Goal: Task Accomplishment & Management: Use online tool/utility

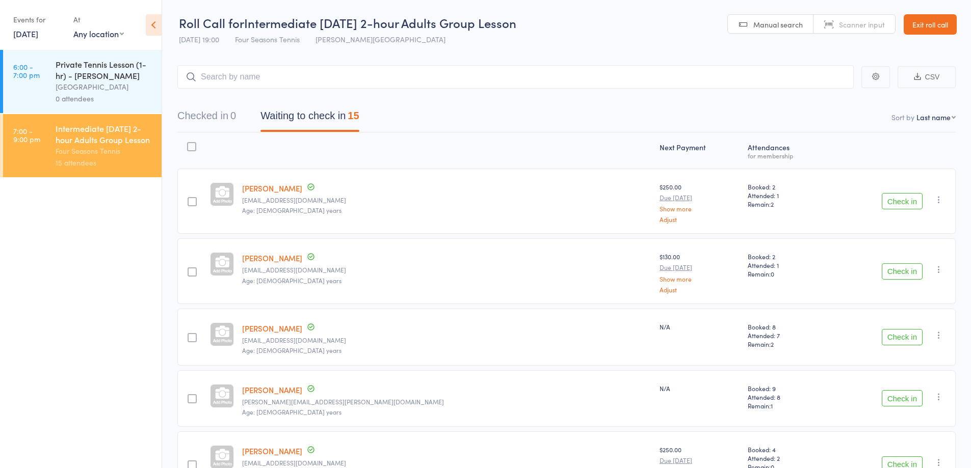
click at [947, 27] on link "Exit roll call" at bounding box center [929, 24] width 53 height 20
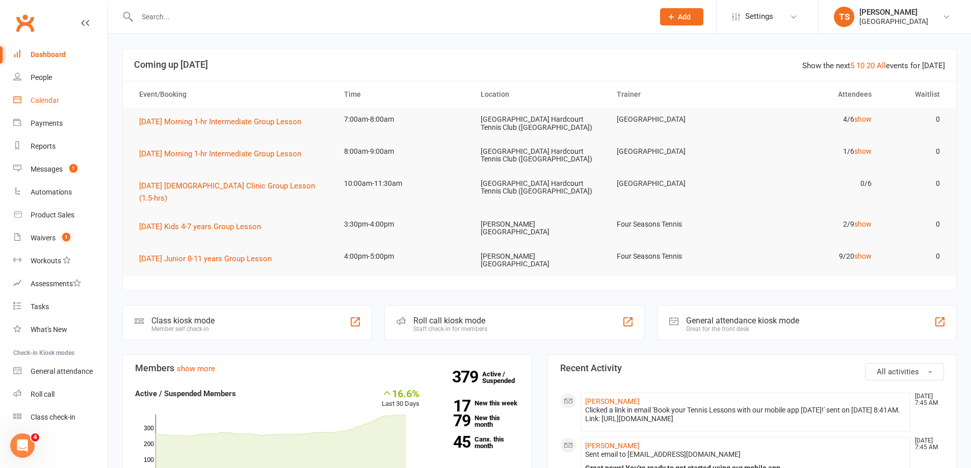
click at [51, 97] on div "Calendar" at bounding box center [45, 100] width 29 height 8
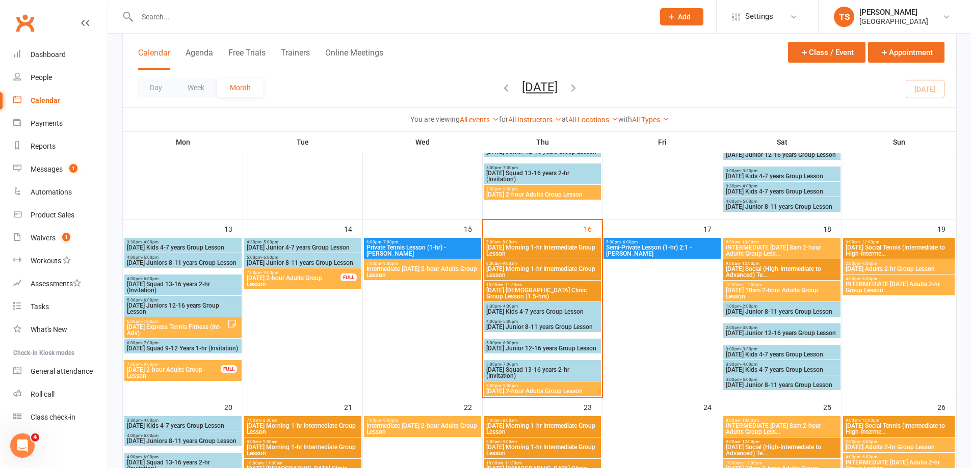
scroll to position [357, 0]
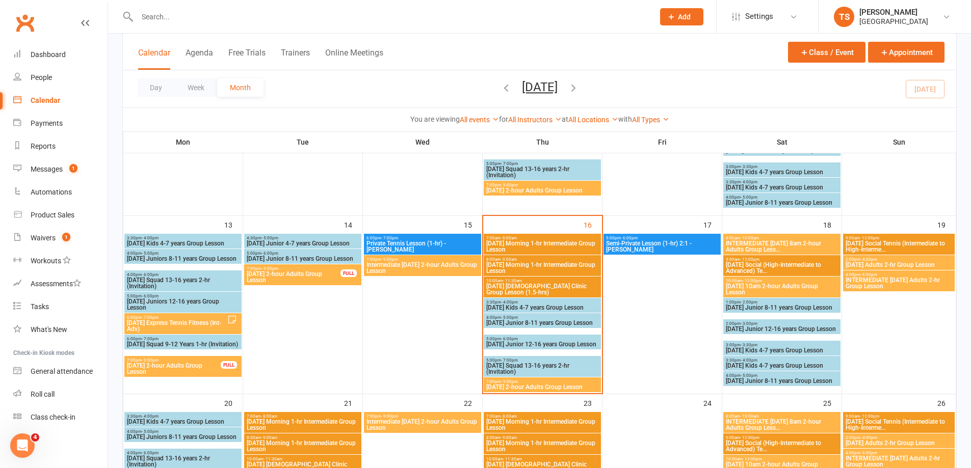
click at [506, 267] on span "Thursday Morning 1-hr Intermediate Group Lesson" at bounding box center [542, 268] width 113 height 12
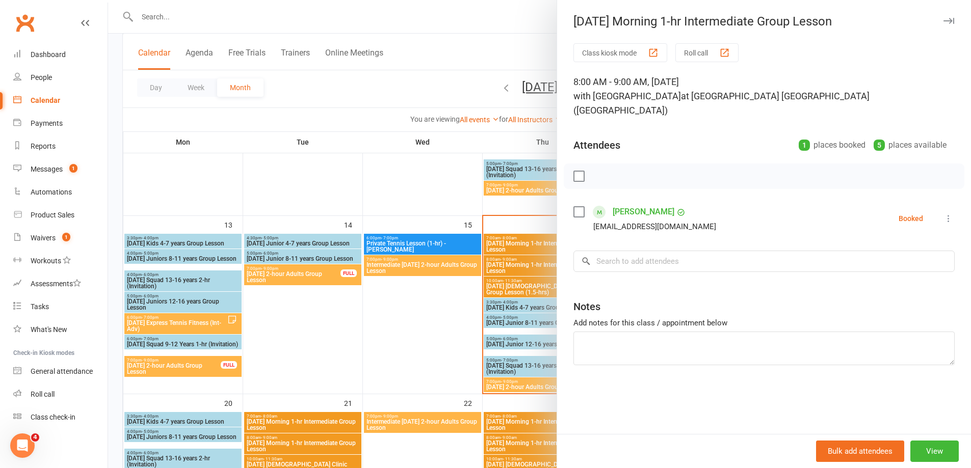
click at [158, 14] on div at bounding box center [539, 234] width 863 height 468
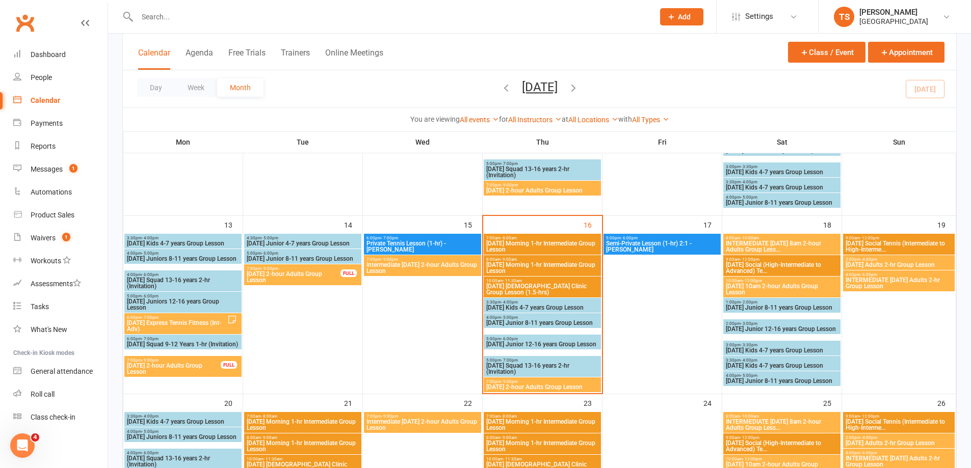
click at [145, 21] on input "text" at bounding box center [390, 17] width 513 height 14
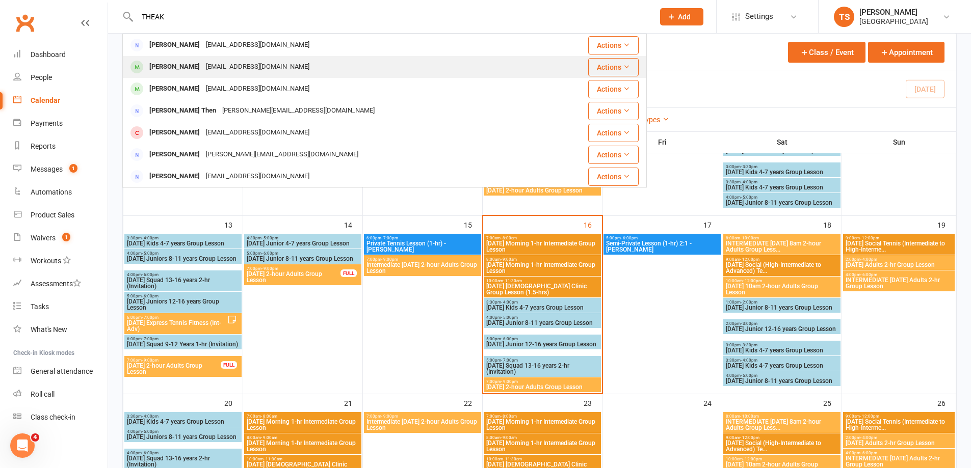
type input "THEAK"
click at [162, 69] on div "[PERSON_NAME]" at bounding box center [174, 67] width 57 height 15
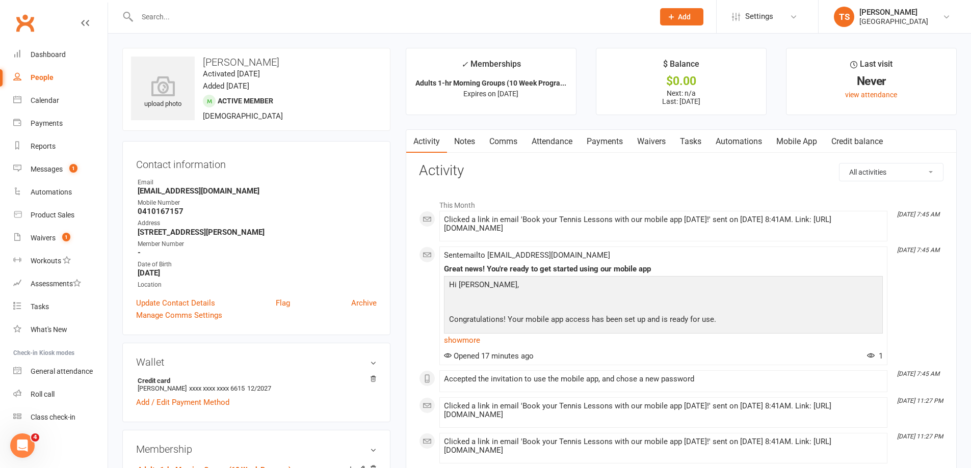
drag, startPoint x: 603, startPoint y: 142, endPoint x: 609, endPoint y: 141, distance: 6.8
click at [604, 142] on link "Payments" at bounding box center [604, 141] width 50 height 23
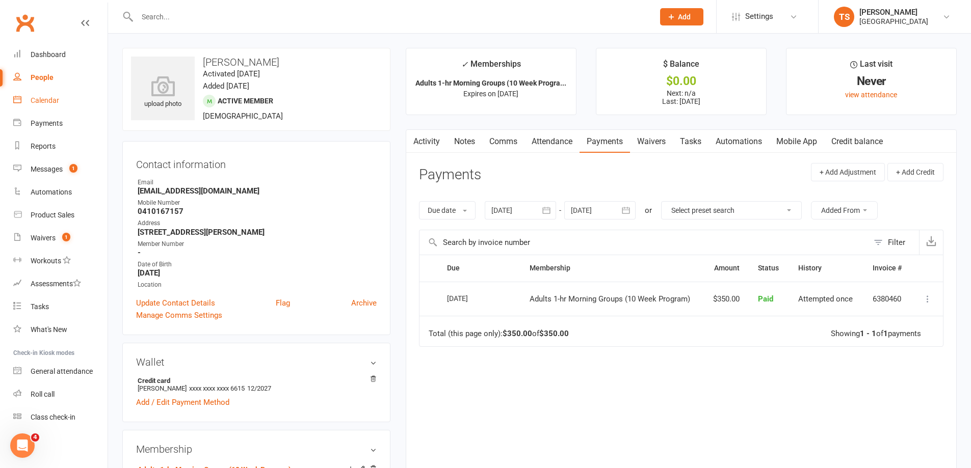
click at [44, 102] on div "Calendar" at bounding box center [45, 100] width 29 height 8
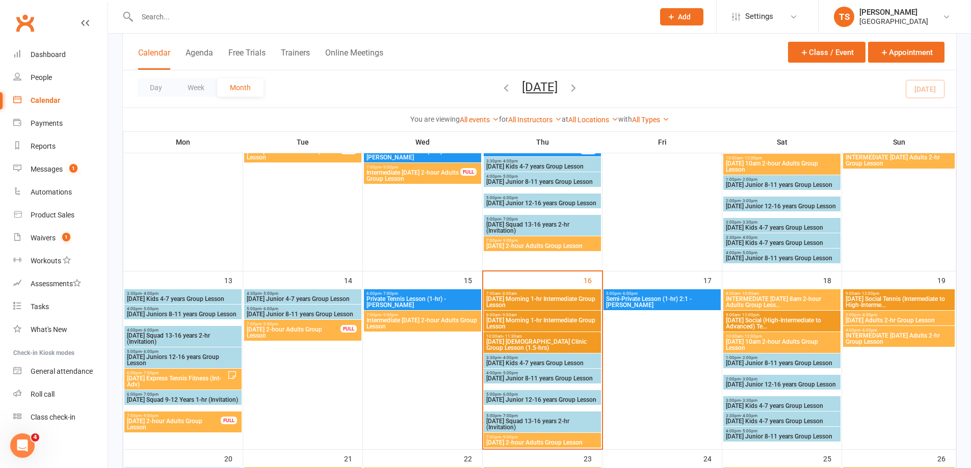
scroll to position [306, 0]
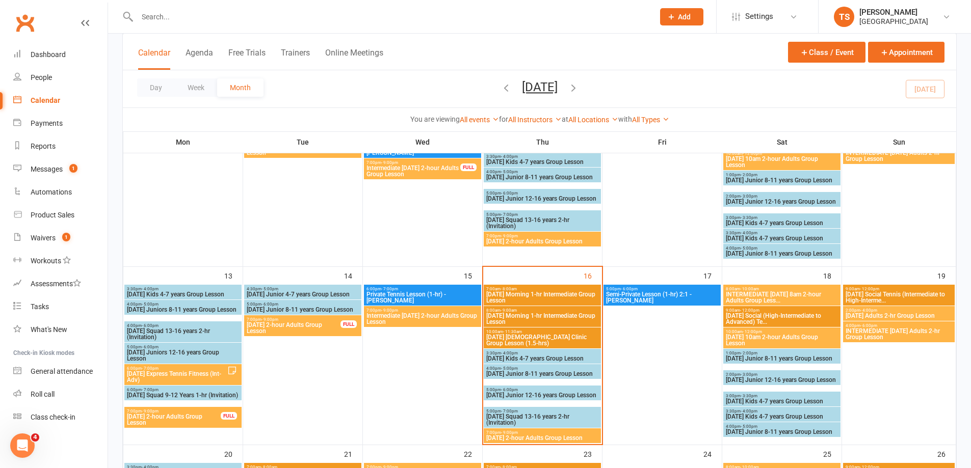
click at [537, 314] on span "Thursday Morning 1-hr Intermediate Group Lesson" at bounding box center [542, 319] width 113 height 12
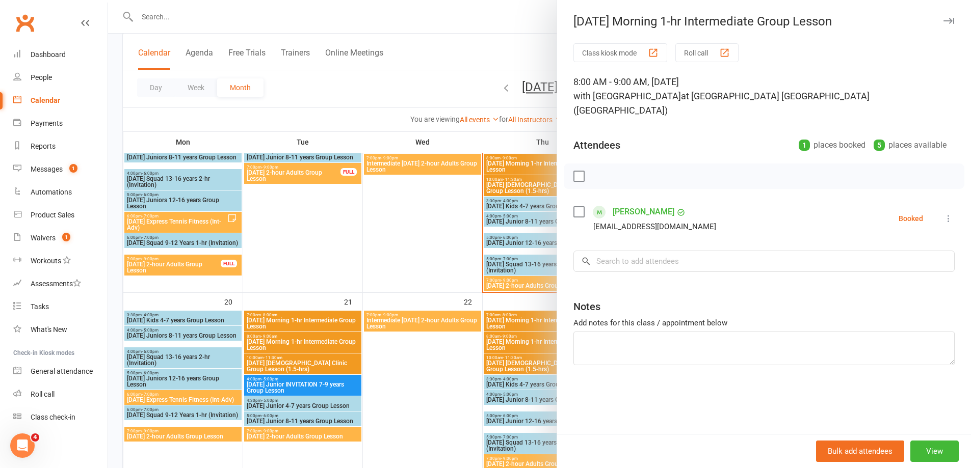
scroll to position [459, 0]
click at [434, 364] on div at bounding box center [539, 234] width 863 height 468
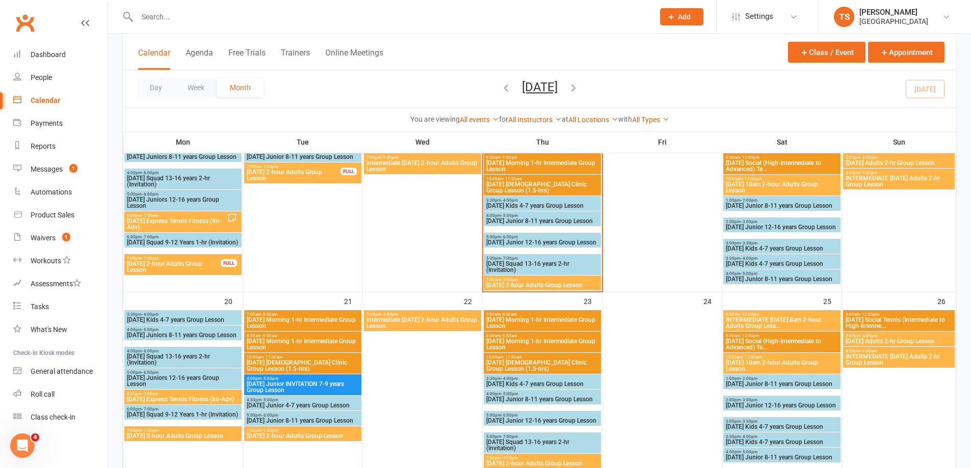
click at [513, 345] on span "Thursday Morning 1-hr Intermediate Group Lesson" at bounding box center [542, 344] width 113 height 12
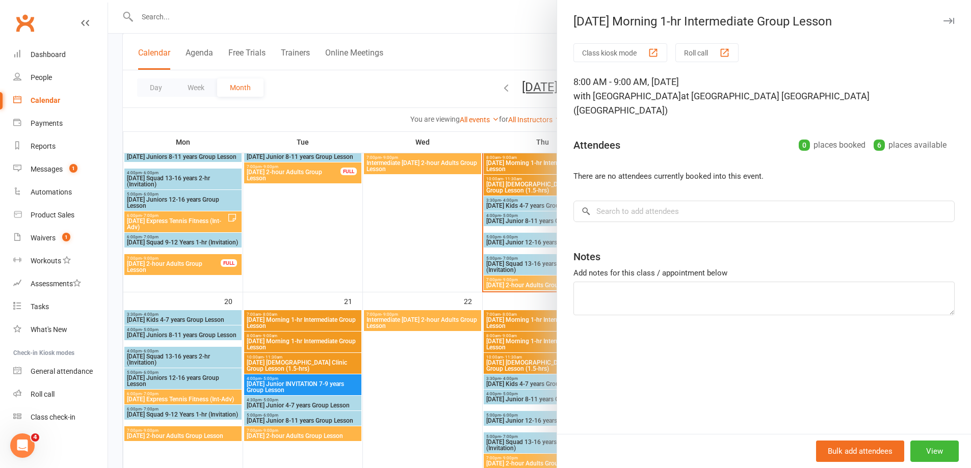
click at [422, 362] on div at bounding box center [539, 234] width 863 height 468
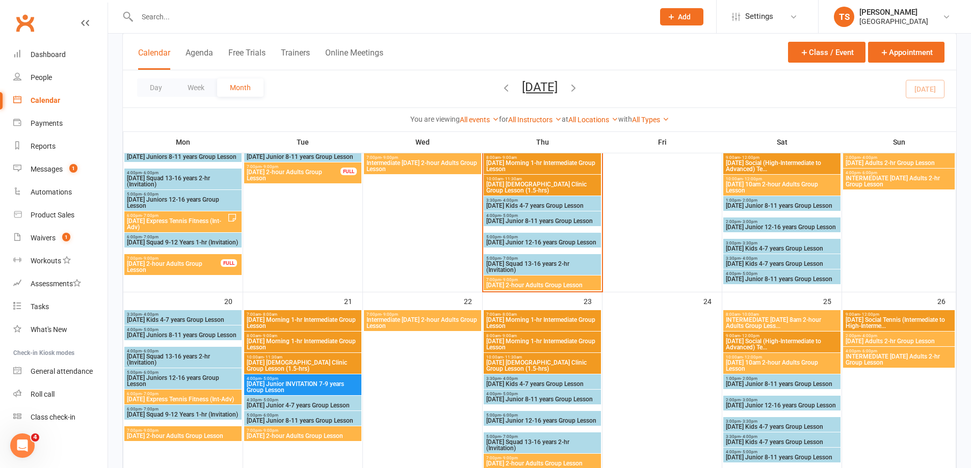
drag, startPoint x: 147, startPoint y: 11, endPoint x: 153, endPoint y: 23, distance: 13.5
click at [147, 14] on input "text" at bounding box center [390, 17] width 513 height 14
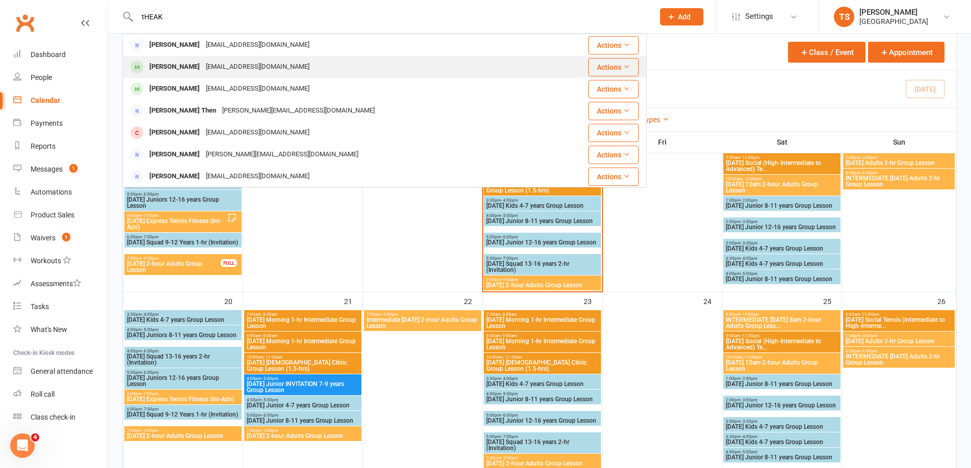
type input "tHEAK"
click at [203, 70] on div "[EMAIL_ADDRESS][DOMAIN_NAME]" at bounding box center [258, 67] width 110 height 15
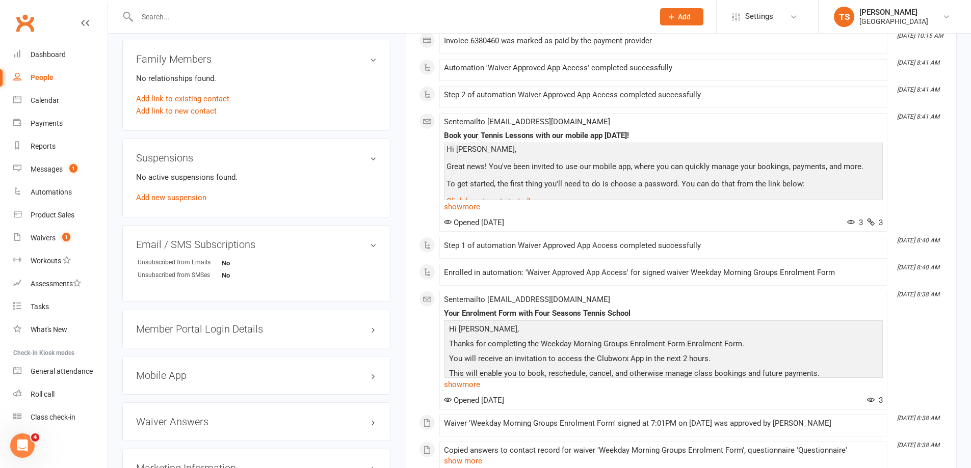
scroll to position [510, 0]
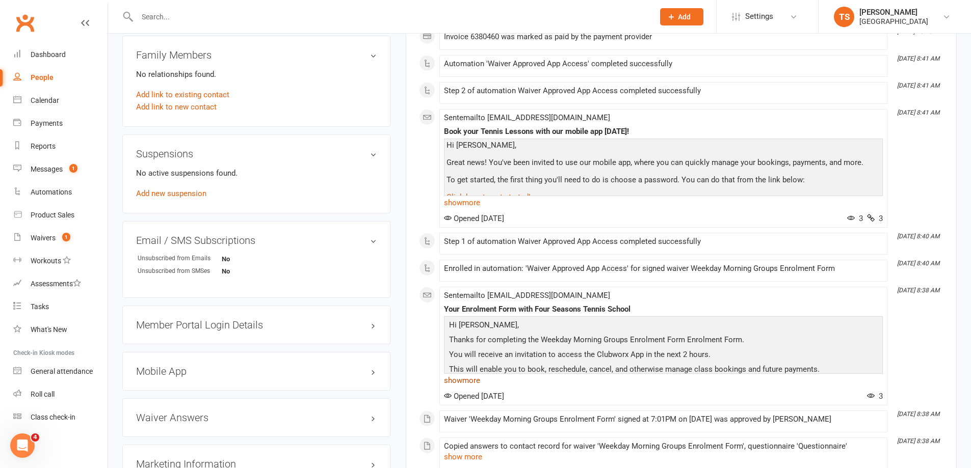
click at [460, 379] on link "show more" at bounding box center [663, 380] width 439 height 14
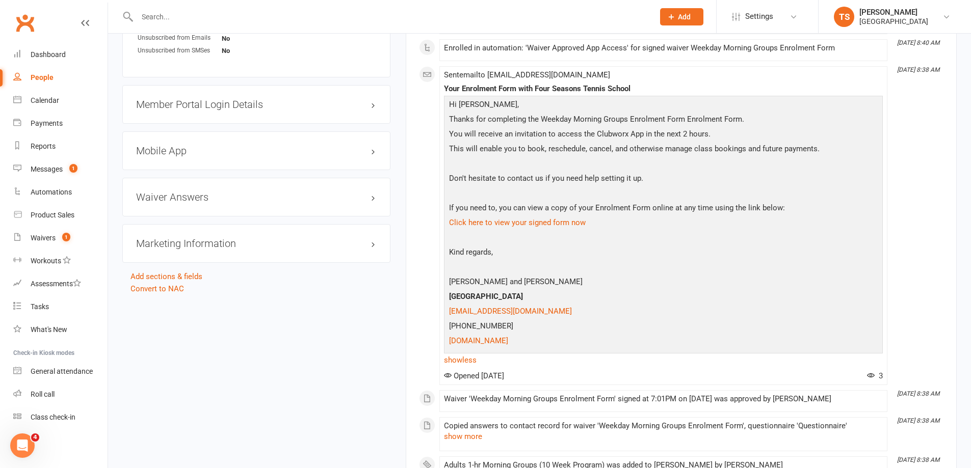
scroll to position [764, 0]
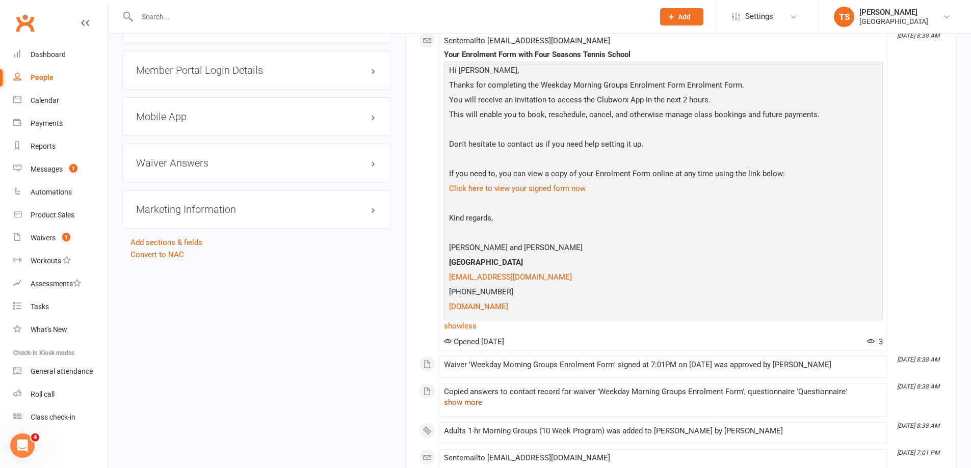
click at [467, 405] on button "show more" at bounding box center [463, 402] width 38 height 12
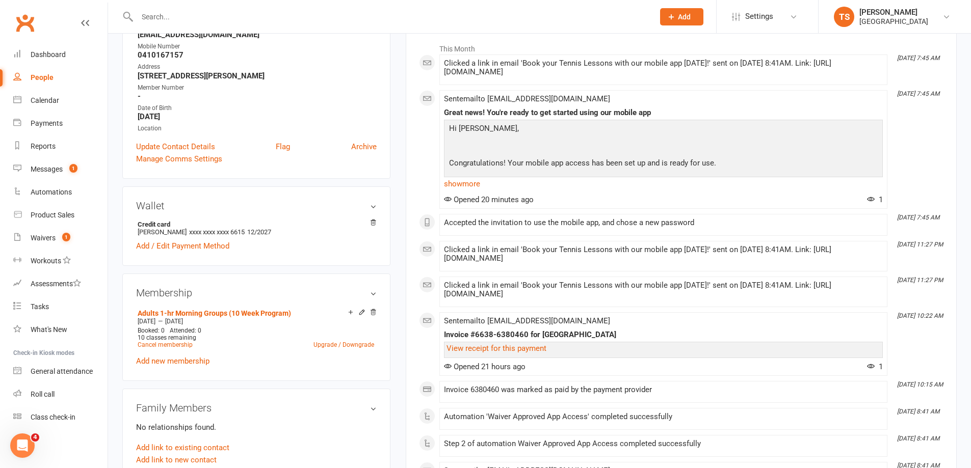
scroll to position [0, 0]
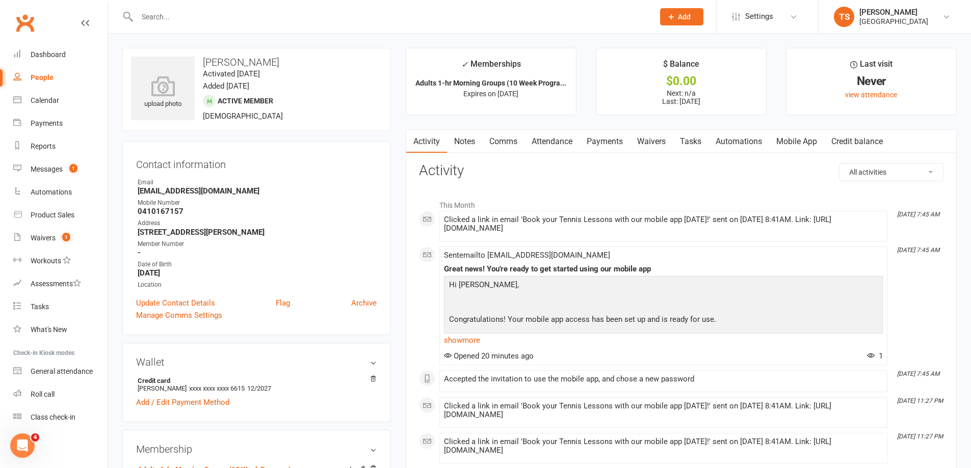
click at [162, 18] on input "text" at bounding box center [390, 17] width 513 height 14
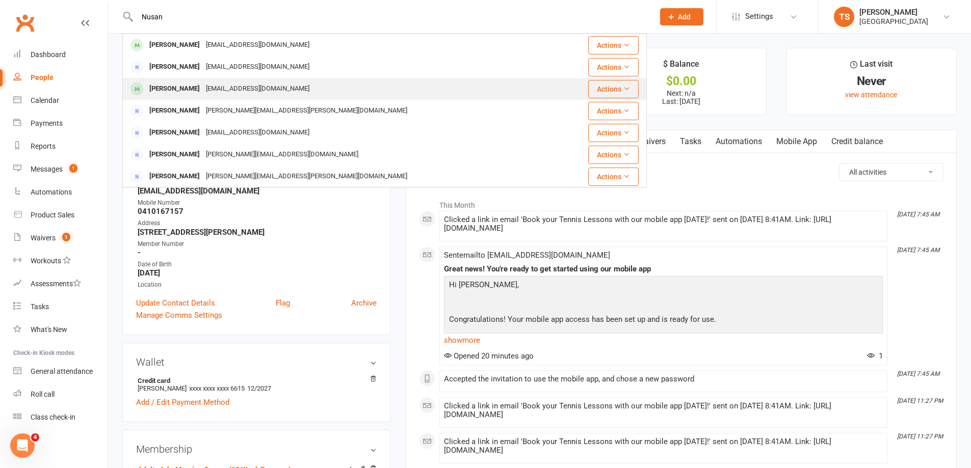
type input "Nusan"
click at [181, 87] on div "Olivia Nusantara" at bounding box center [174, 89] width 57 height 15
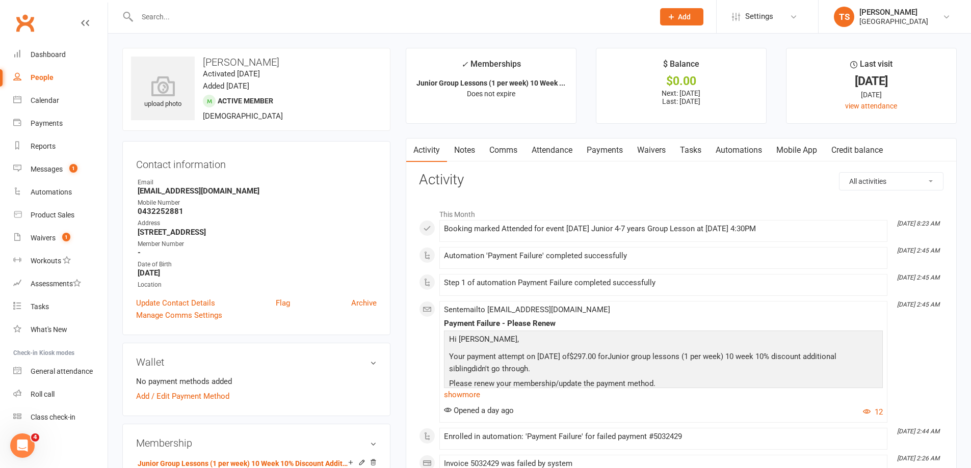
click at [553, 149] on link "Attendance" at bounding box center [551, 150] width 55 height 23
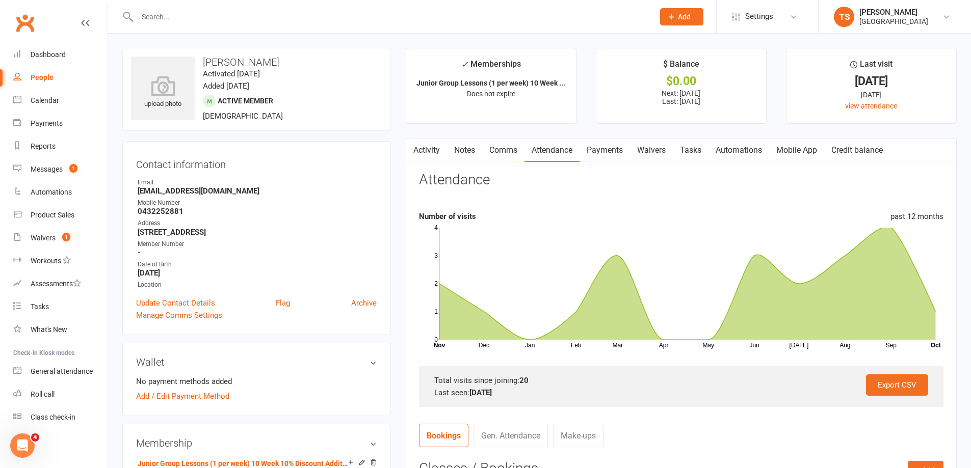
drag, startPoint x: 612, startPoint y: 146, endPoint x: 619, endPoint y: 158, distance: 13.5
click at [612, 147] on link "Payments" at bounding box center [604, 150] width 50 height 23
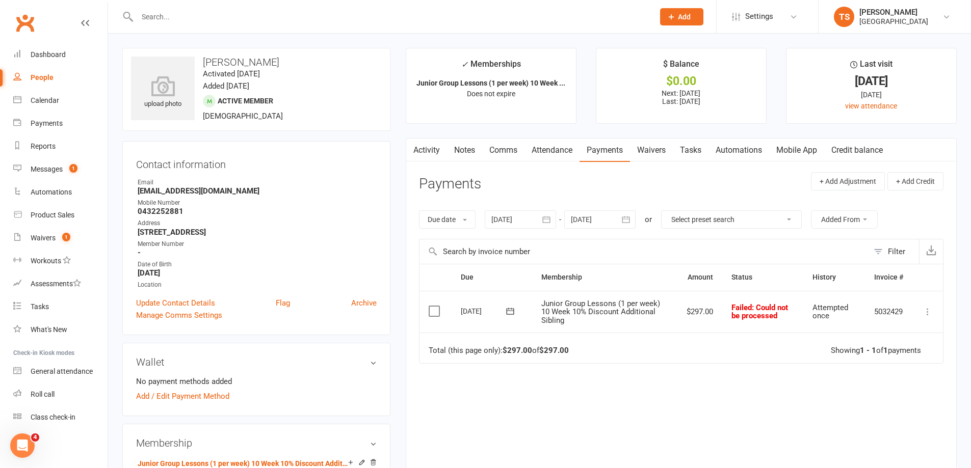
drag, startPoint x: 548, startPoint y: 147, endPoint x: 659, endPoint y: 203, distance: 124.0
click at [549, 147] on link "Attendance" at bounding box center [551, 150] width 55 height 23
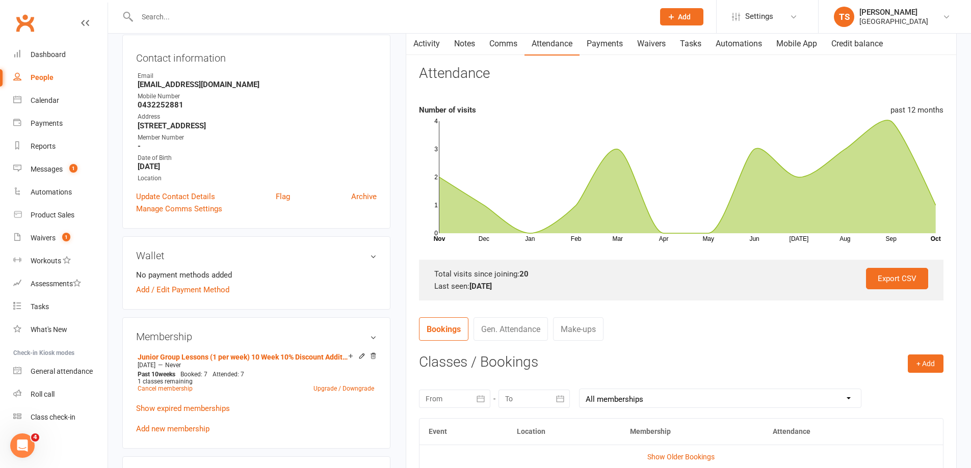
scroll to position [204, 0]
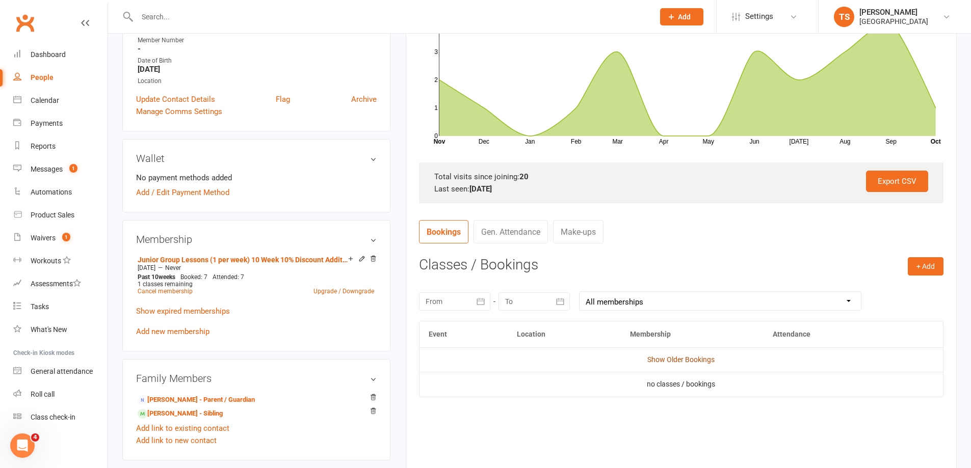
click at [688, 360] on link "Show Older Bookings" at bounding box center [680, 360] width 67 height 8
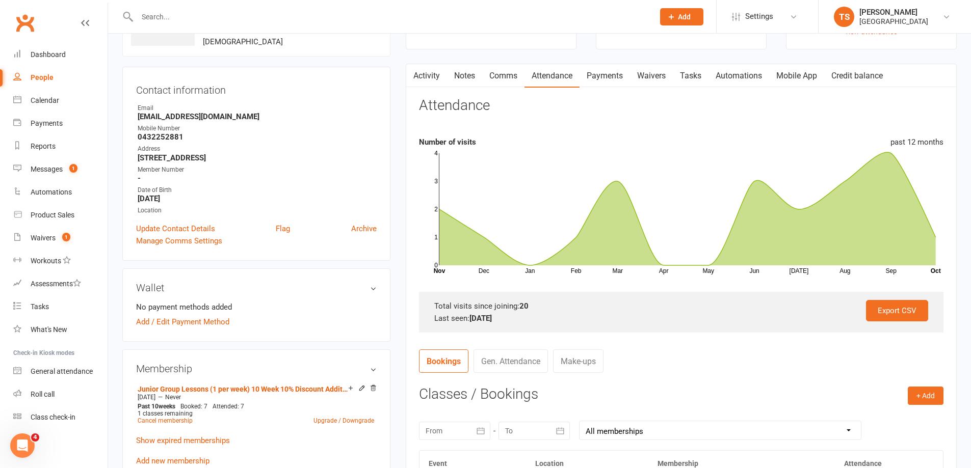
scroll to position [0, 0]
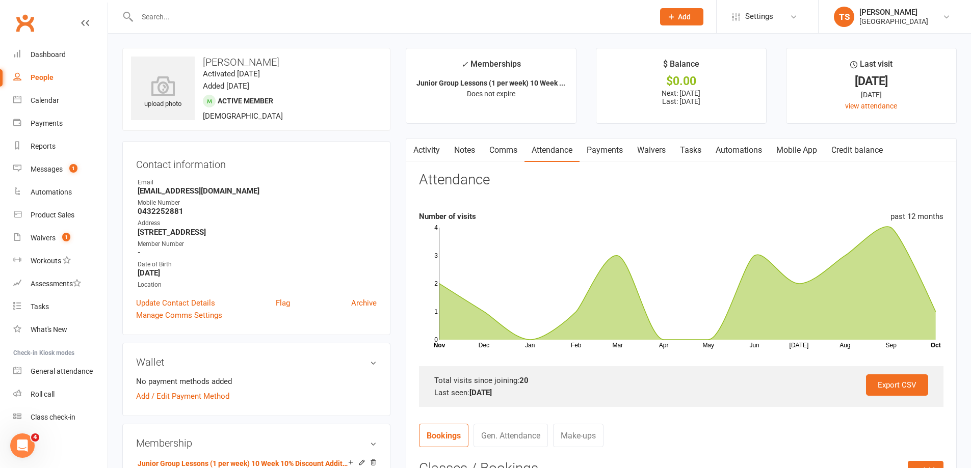
click at [617, 154] on link "Payments" at bounding box center [604, 150] width 50 height 23
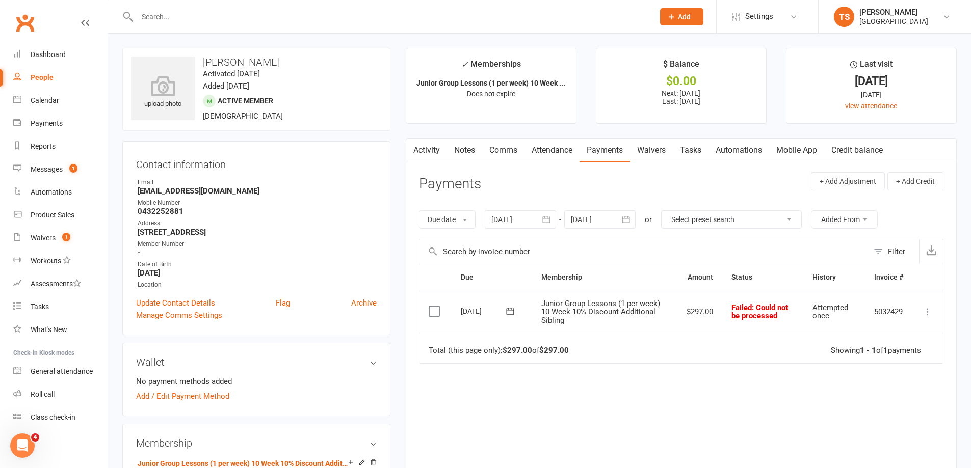
click at [506, 220] on div at bounding box center [520, 219] width 71 height 18
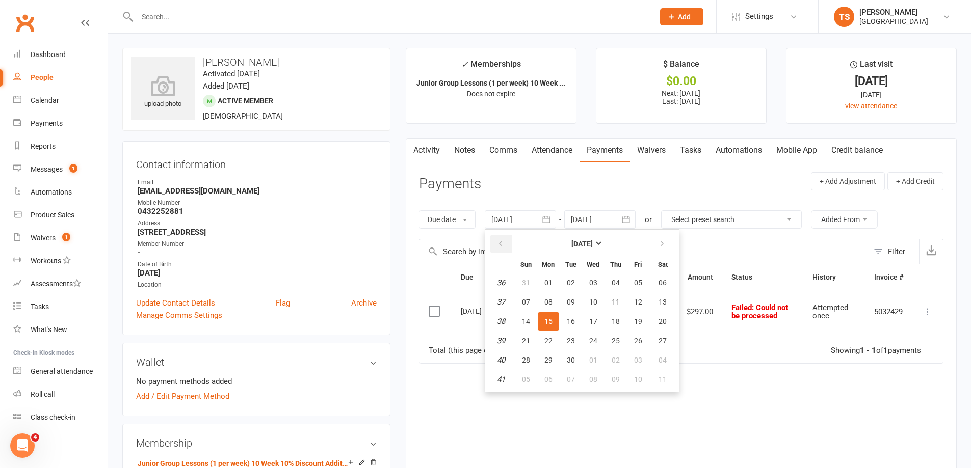
click at [502, 245] on icon "button" at bounding box center [500, 244] width 7 height 8
click at [524, 319] on span "13" at bounding box center [526, 321] width 8 height 8
type input "13 Jul 2025"
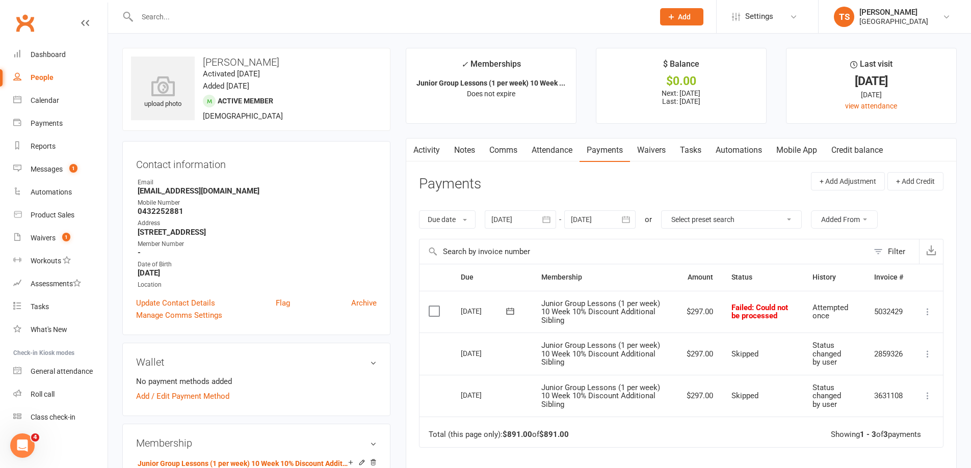
click at [541, 147] on link "Attendance" at bounding box center [551, 150] width 55 height 23
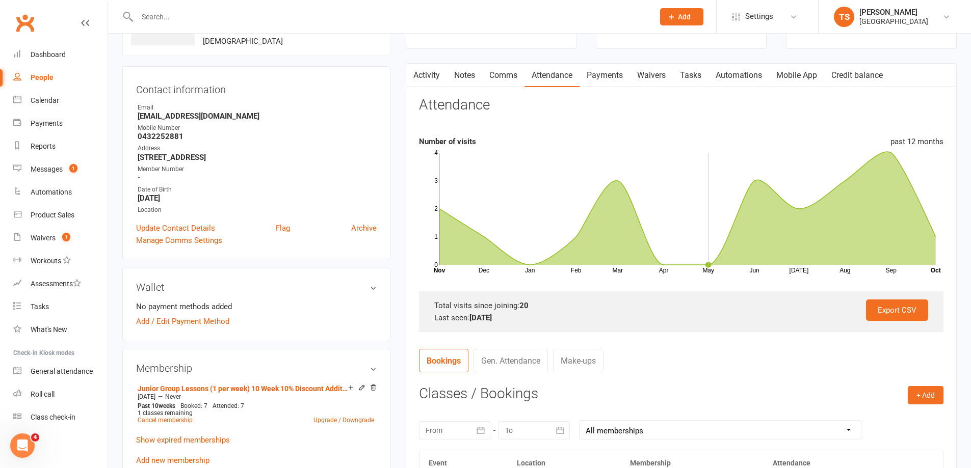
scroll to position [204, 0]
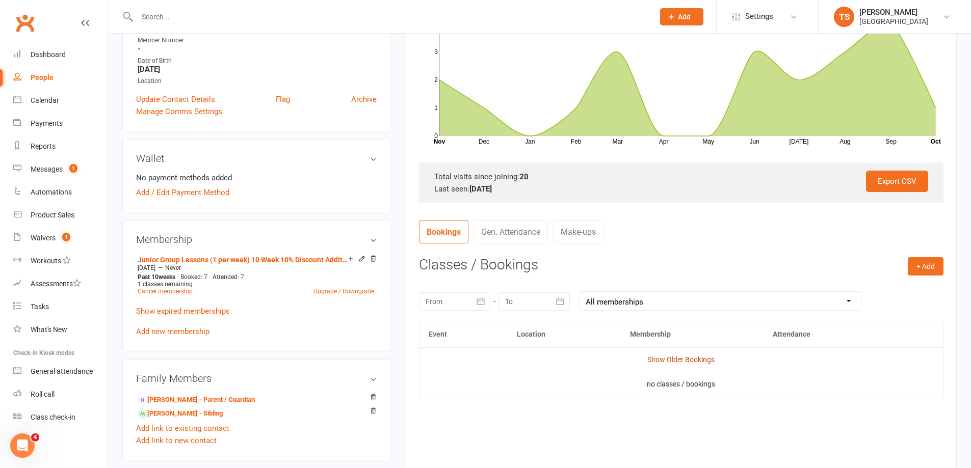
click at [665, 362] on link "Show Older Bookings" at bounding box center [680, 360] width 67 height 8
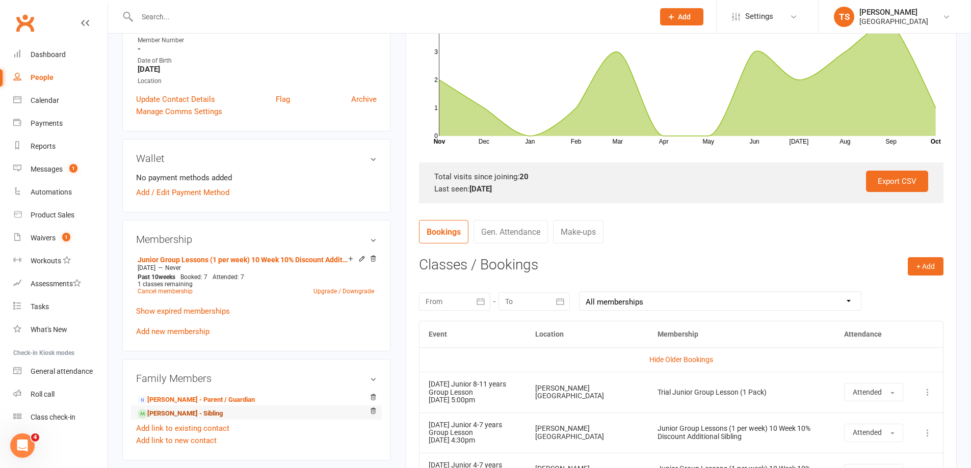
click at [166, 413] on link "Enzo Nusantara - Sibling" at bounding box center [180, 414] width 85 height 11
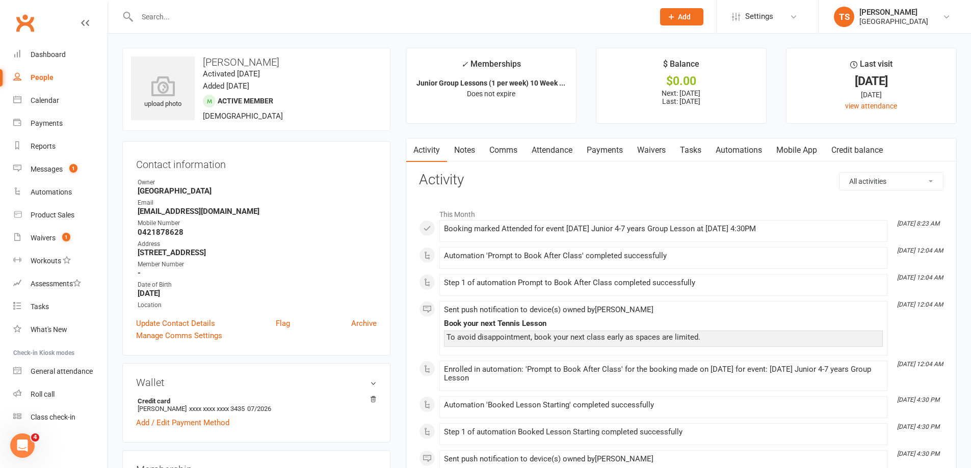
click at [604, 151] on link "Payments" at bounding box center [604, 150] width 50 height 23
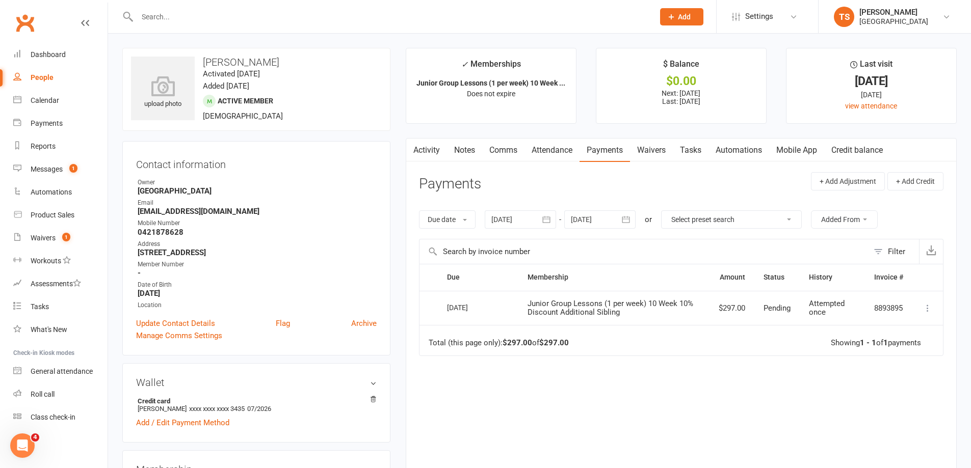
click at [510, 220] on div at bounding box center [520, 219] width 71 height 18
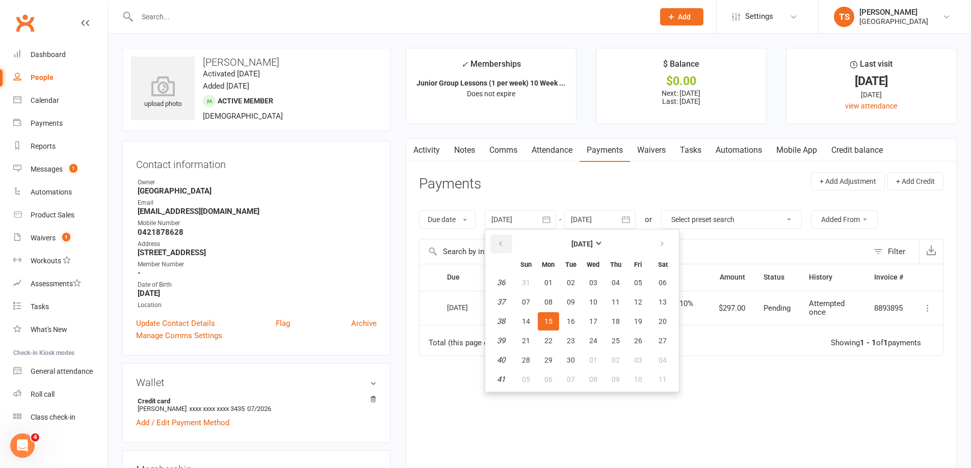
click at [498, 239] on button "button" at bounding box center [501, 244] width 22 height 18
click at [522, 299] on button "08" at bounding box center [525, 302] width 21 height 18
type input "08 Jun 2025"
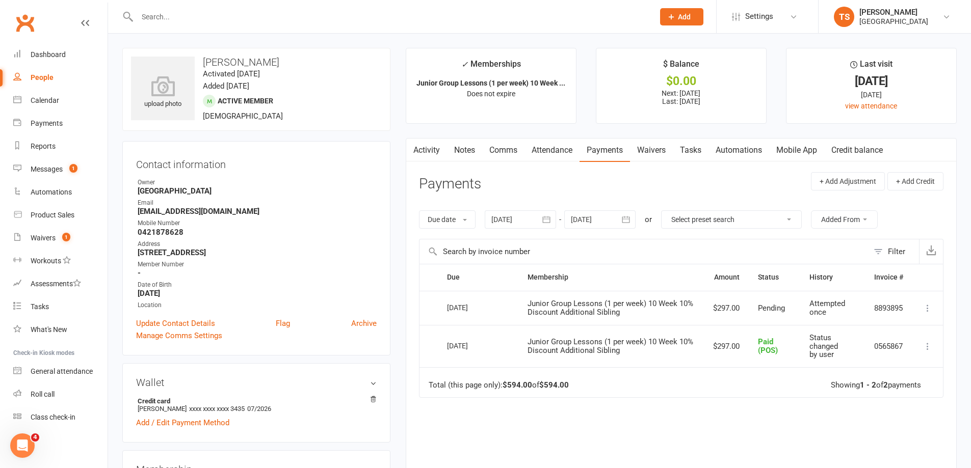
click at [561, 151] on link "Attendance" at bounding box center [551, 150] width 55 height 23
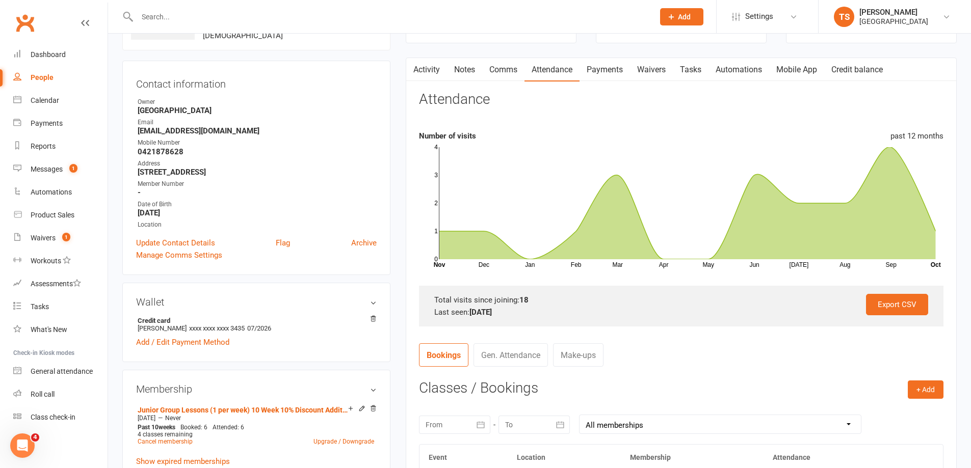
scroll to position [204, 0]
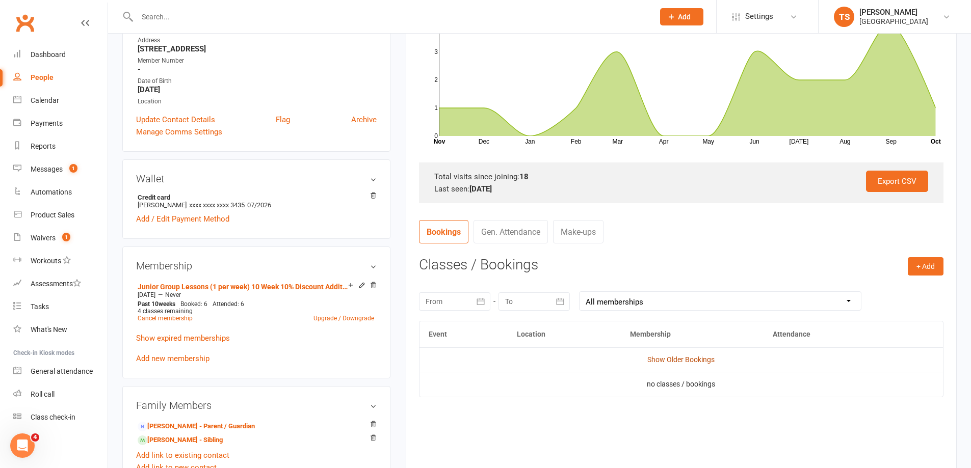
click at [680, 360] on link "Show Older Bookings" at bounding box center [680, 360] width 67 height 8
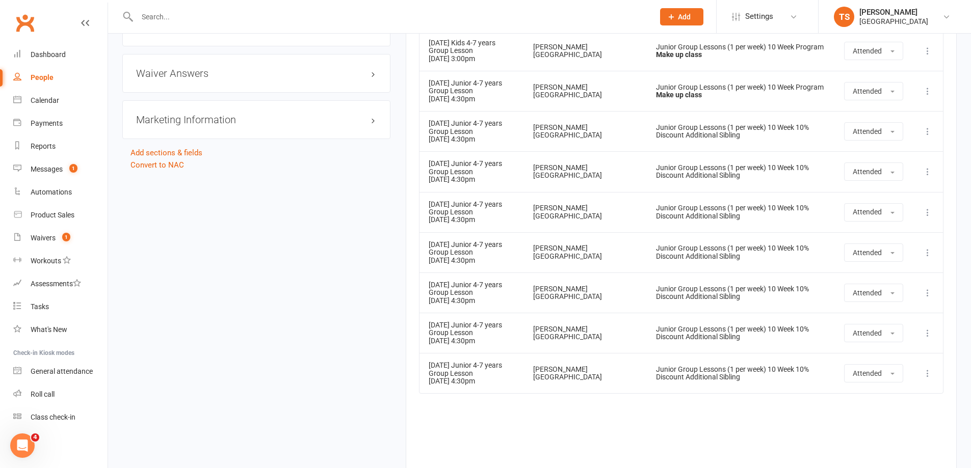
scroll to position [917, 0]
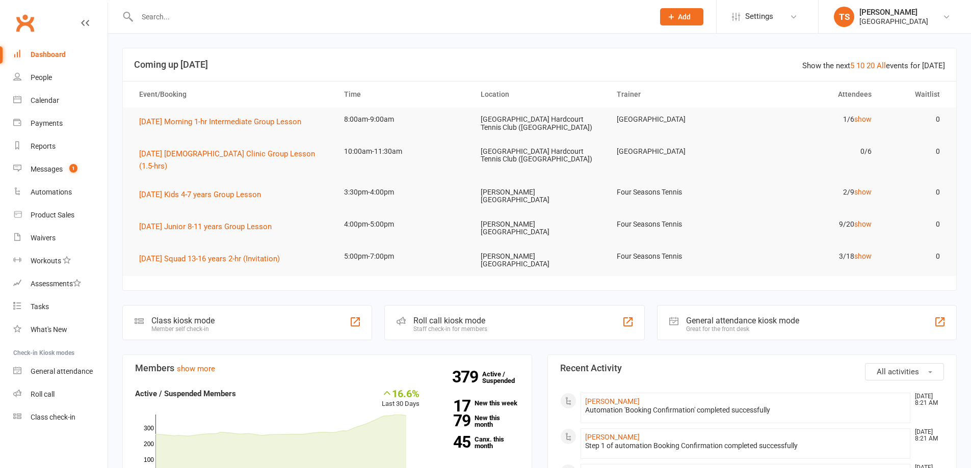
click at [141, 8] on div at bounding box center [384, 16] width 524 height 33
drag, startPoint x: 143, startPoint y: 13, endPoint x: 147, endPoint y: 17, distance: 5.4
click at [144, 14] on input "text" at bounding box center [390, 17] width 513 height 14
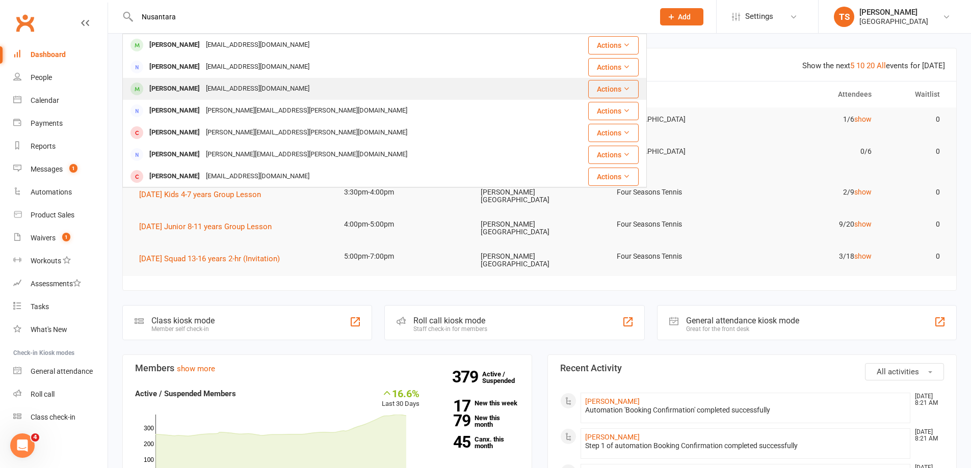
type input "Nusantara"
click at [183, 84] on div "Olivia Nusantara" at bounding box center [174, 89] width 57 height 15
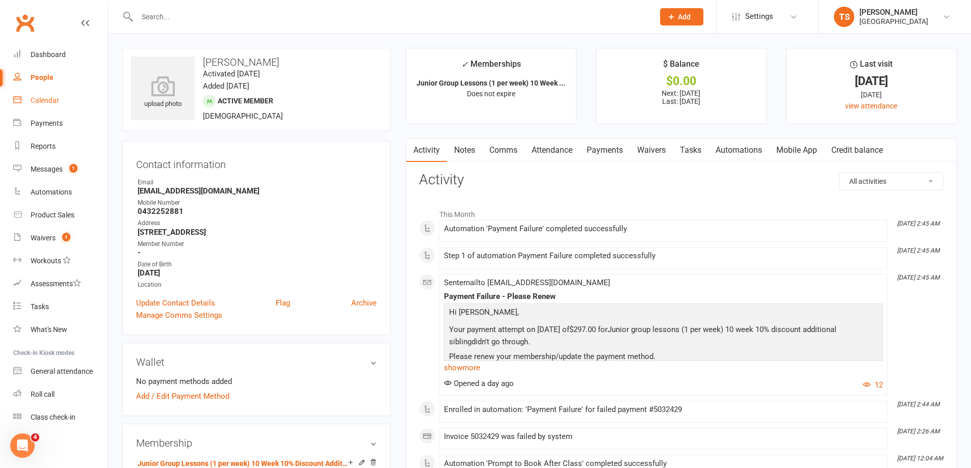
click at [41, 103] on div "Calendar" at bounding box center [45, 100] width 29 height 8
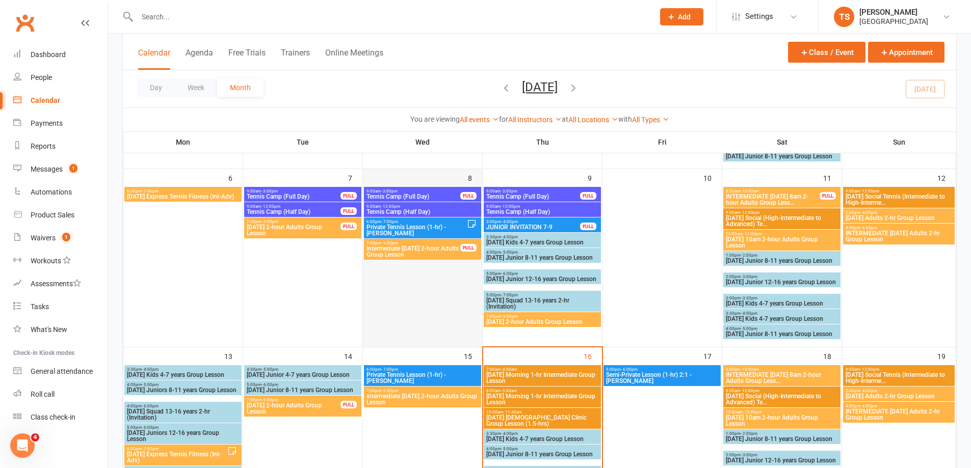
scroll to position [306, 0]
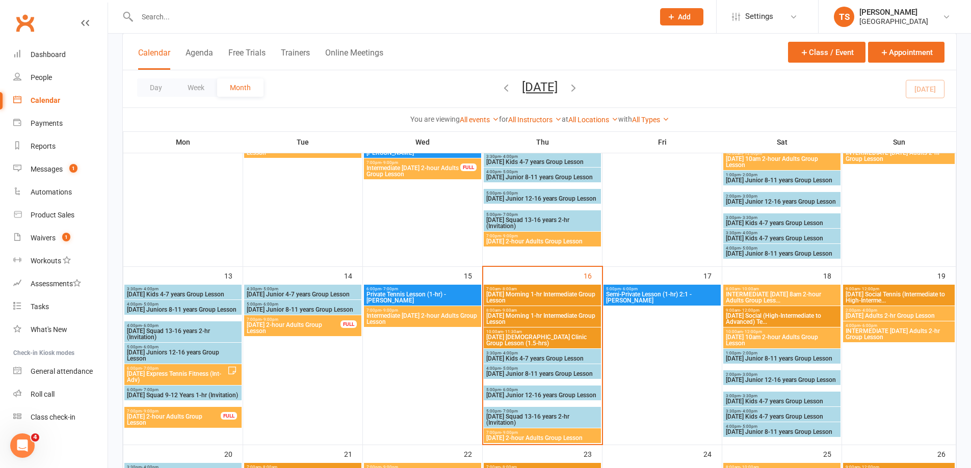
click at [280, 295] on span "Tuesday Junior 4-7 years Group Lesson" at bounding box center [302, 294] width 113 height 6
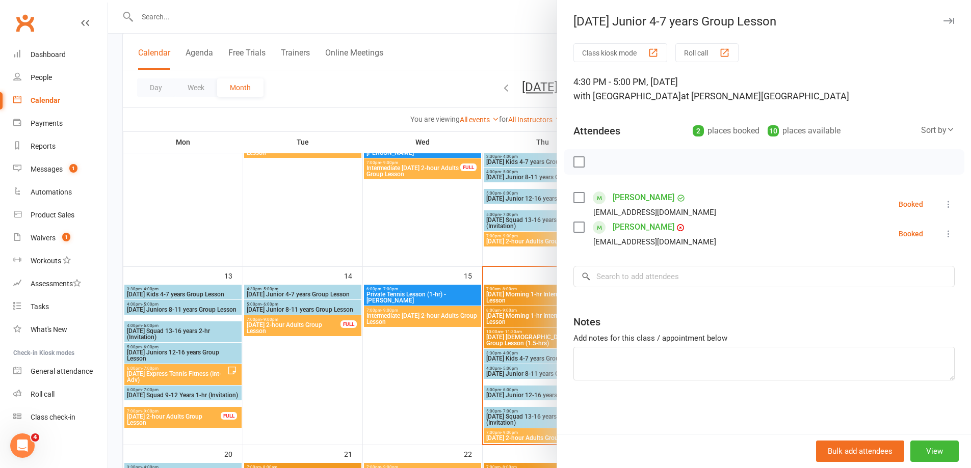
click at [579, 162] on div at bounding box center [764, 161] width 400 height 25
click at [579, 160] on label at bounding box center [578, 162] width 10 height 10
click at [596, 163] on icon "button" at bounding box center [601, 161] width 11 height 11
click at [267, 308] on div at bounding box center [539, 234] width 863 height 468
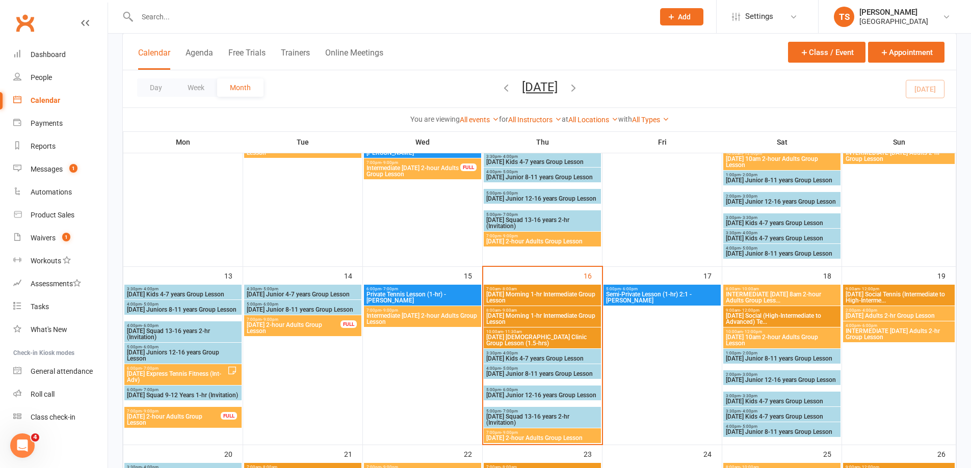
click at [267, 308] on span "Tuesday Junior 8-11 years Group Lesson" at bounding box center [302, 310] width 113 height 6
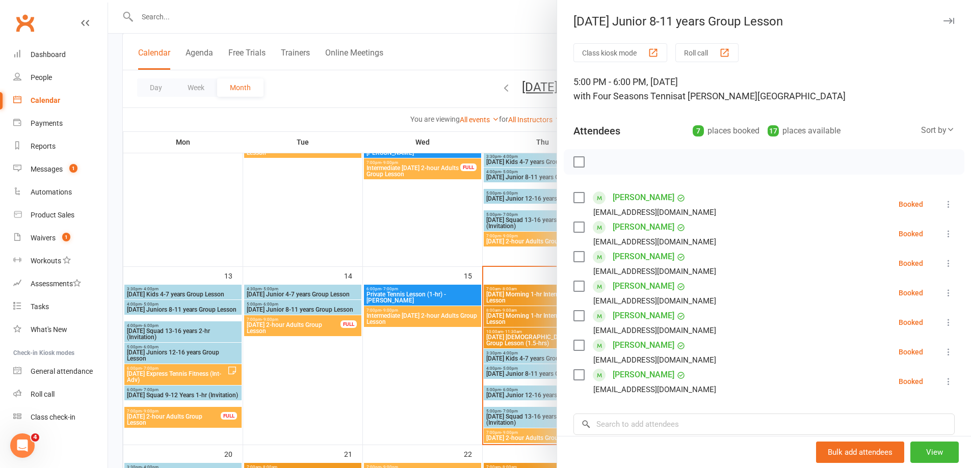
click at [575, 162] on label at bounding box center [578, 162] width 10 height 10
click at [600, 159] on icon "button" at bounding box center [601, 161] width 11 height 11
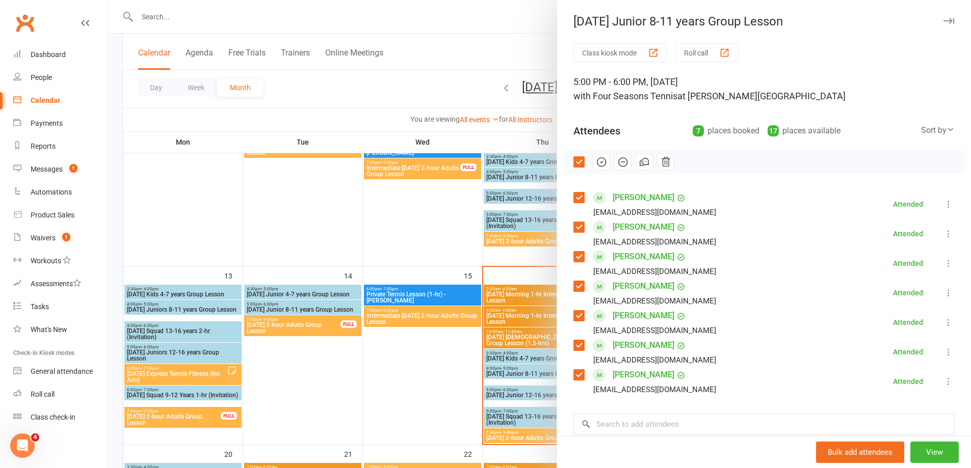
click at [292, 327] on div at bounding box center [539, 234] width 863 height 468
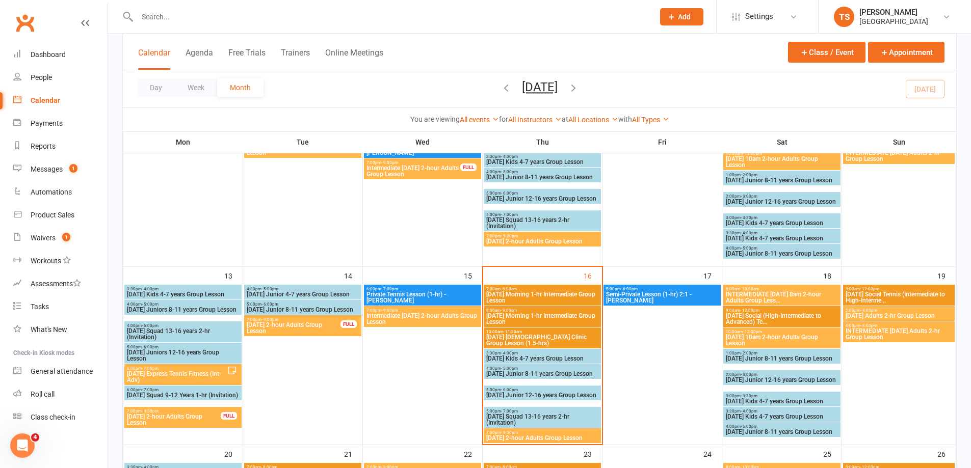
click at [263, 327] on span "Tuesday 2-hour Adults Group Lesson" at bounding box center [293, 328] width 95 height 12
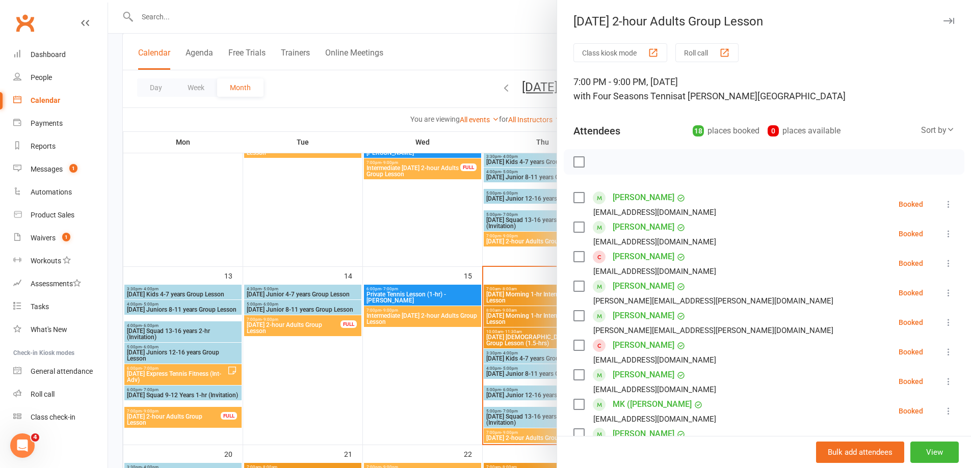
click at [574, 162] on label at bounding box center [578, 162] width 10 height 10
click at [601, 162] on icon "button" at bounding box center [602, 162] width 2 height 2
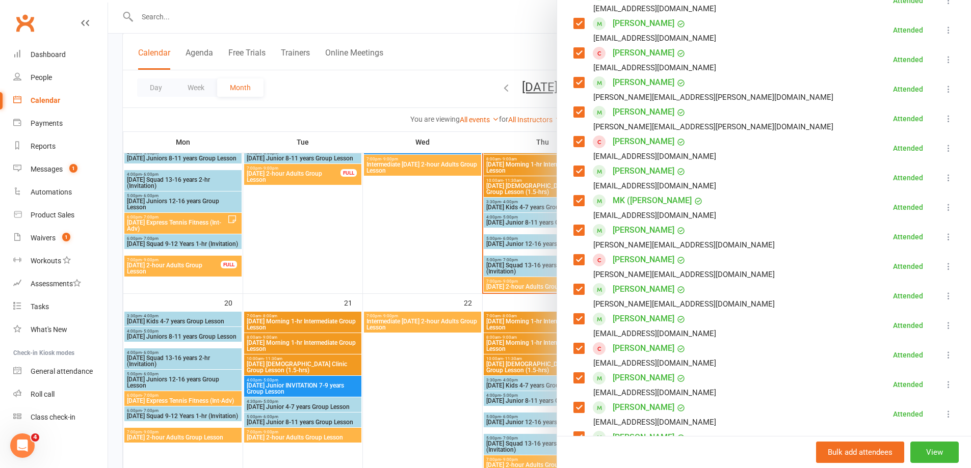
scroll to position [459, 0]
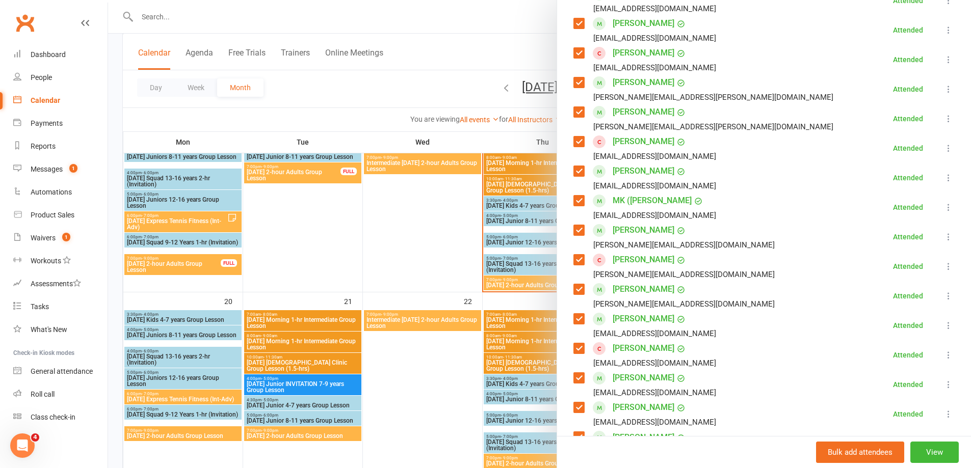
click at [280, 433] on div at bounding box center [539, 234] width 863 height 468
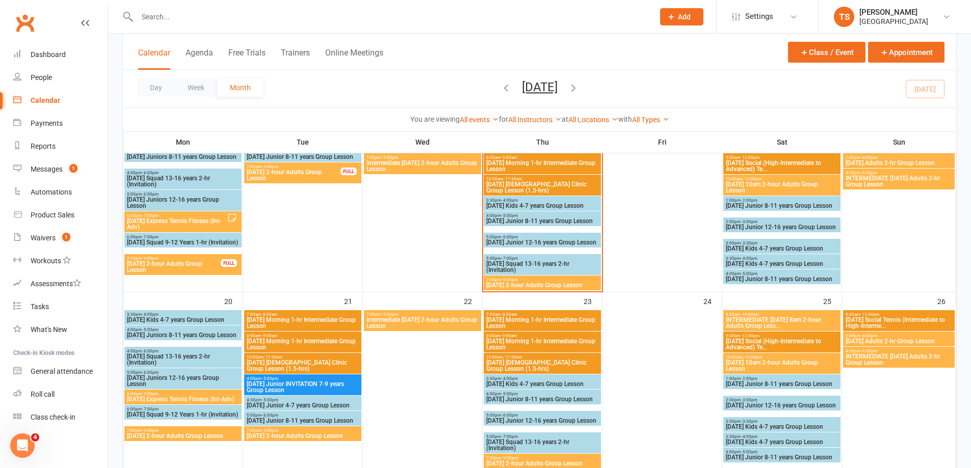
click at [280, 433] on span "Tuesday 2-hour Adults Group Lesson" at bounding box center [302, 436] width 113 height 6
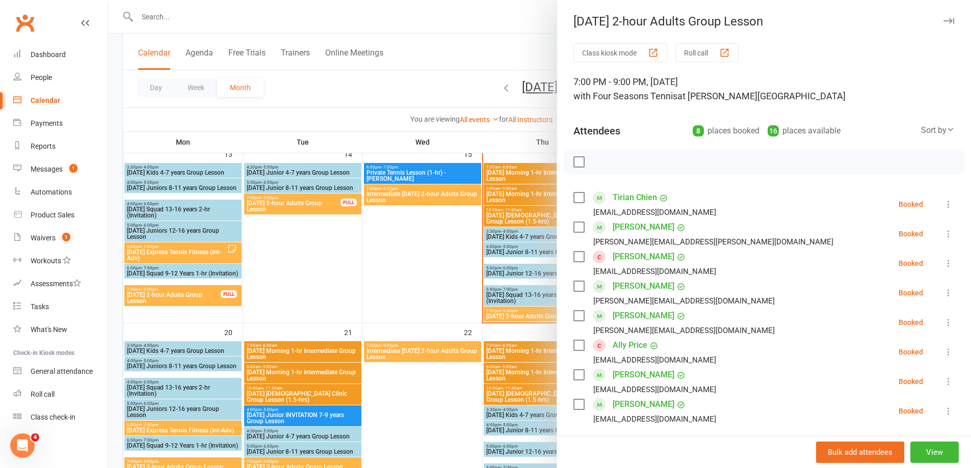
scroll to position [357, 0]
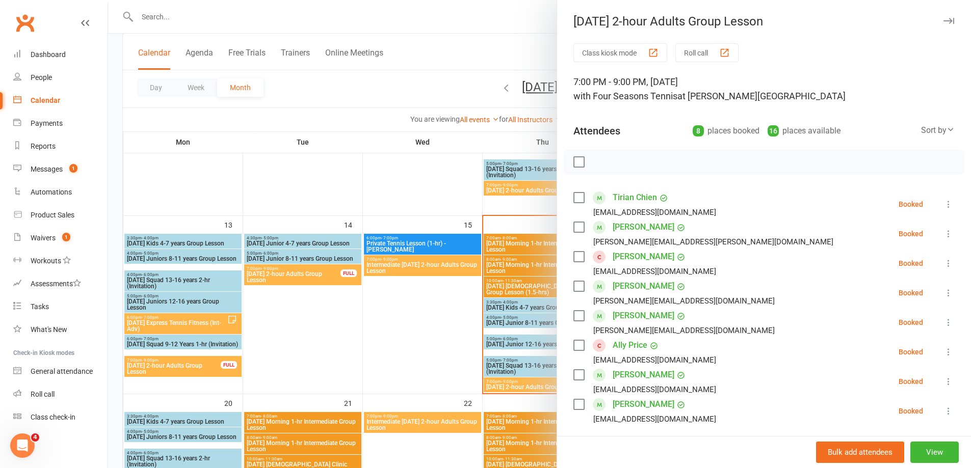
click at [404, 267] on div at bounding box center [539, 234] width 863 height 468
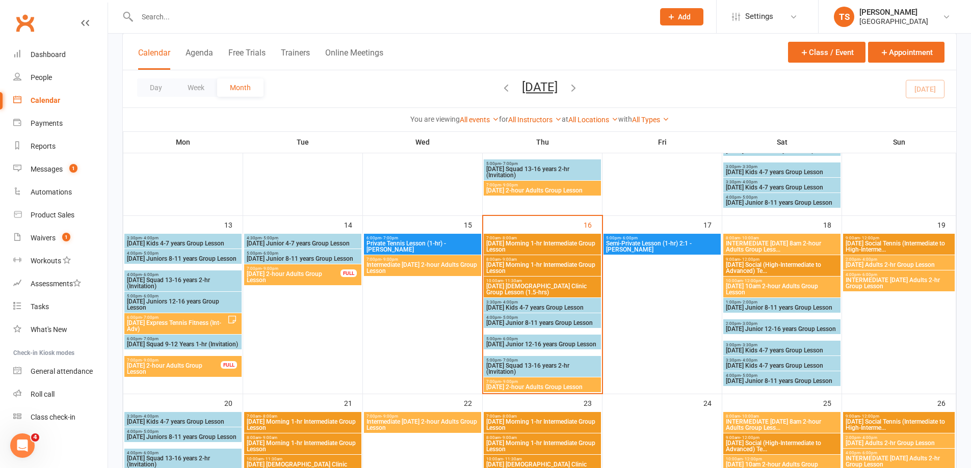
click at [404, 267] on span "Intermediate Wednesday 2-hour Adults Group Lesson" at bounding box center [422, 268] width 113 height 12
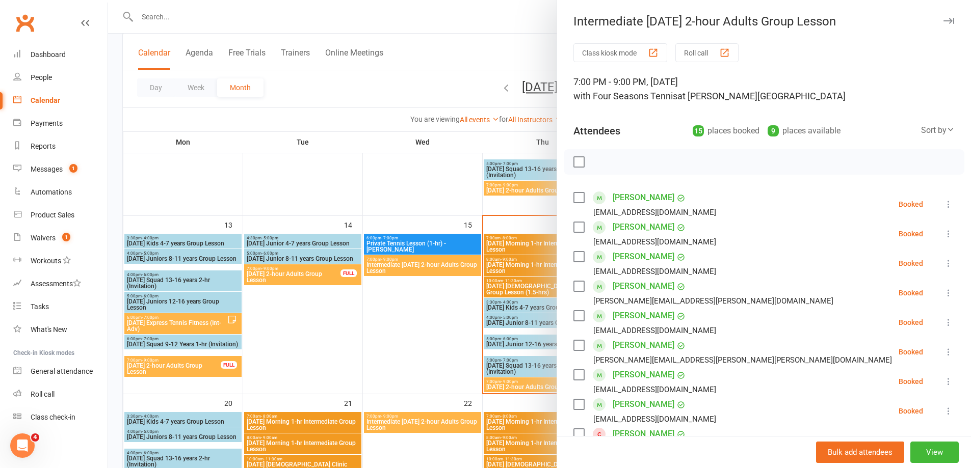
click at [576, 158] on label at bounding box center [578, 162] width 10 height 10
click at [599, 159] on icon "button" at bounding box center [601, 161] width 11 height 11
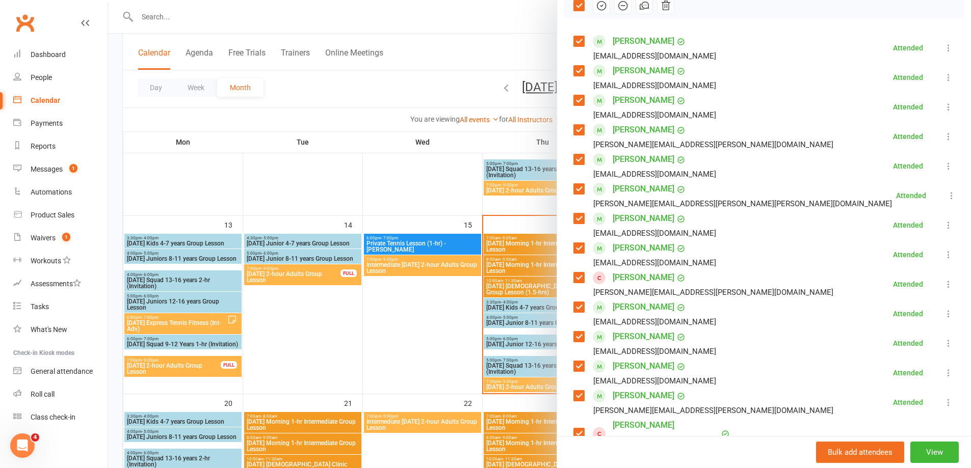
scroll to position [153, 0]
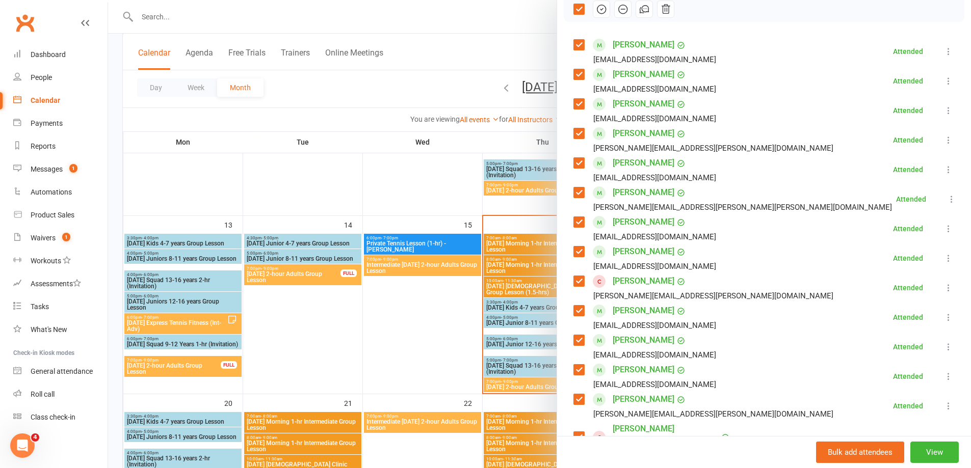
click at [416, 331] on div at bounding box center [539, 234] width 863 height 468
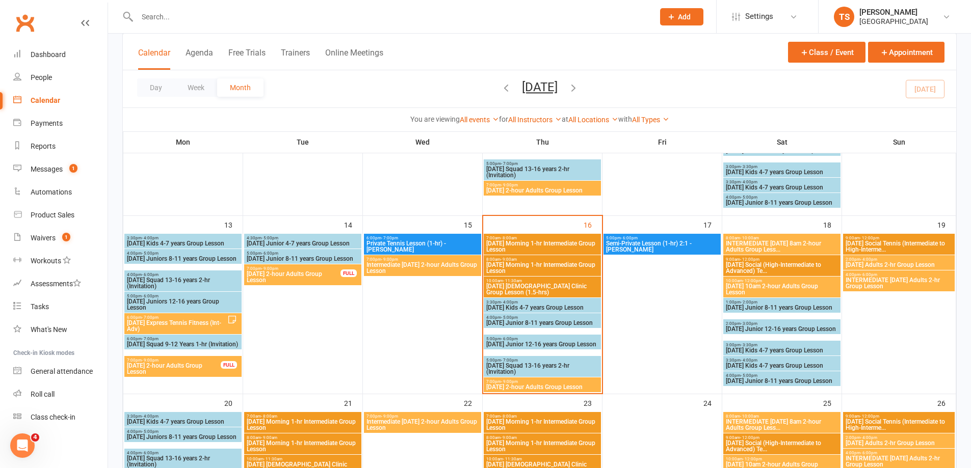
click at [530, 385] on span "Thursday 2-hour Adults Group Lesson" at bounding box center [542, 387] width 113 height 6
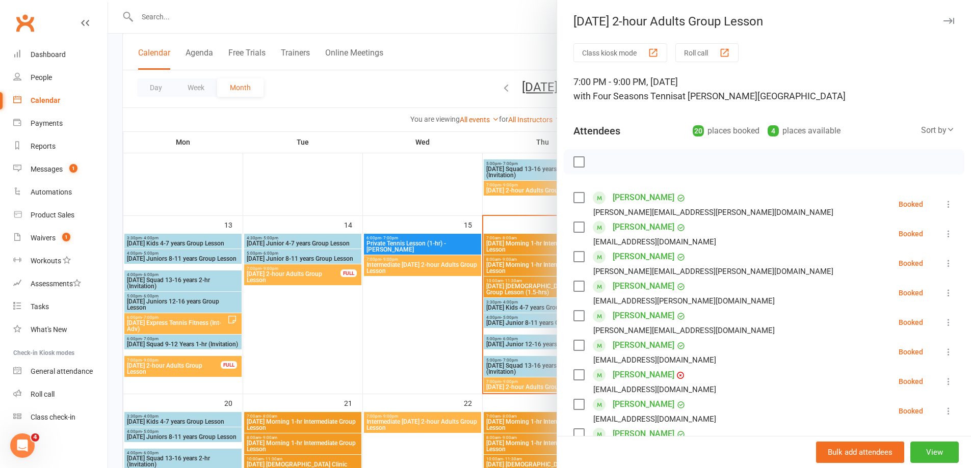
click at [441, 343] on div at bounding box center [539, 234] width 863 height 468
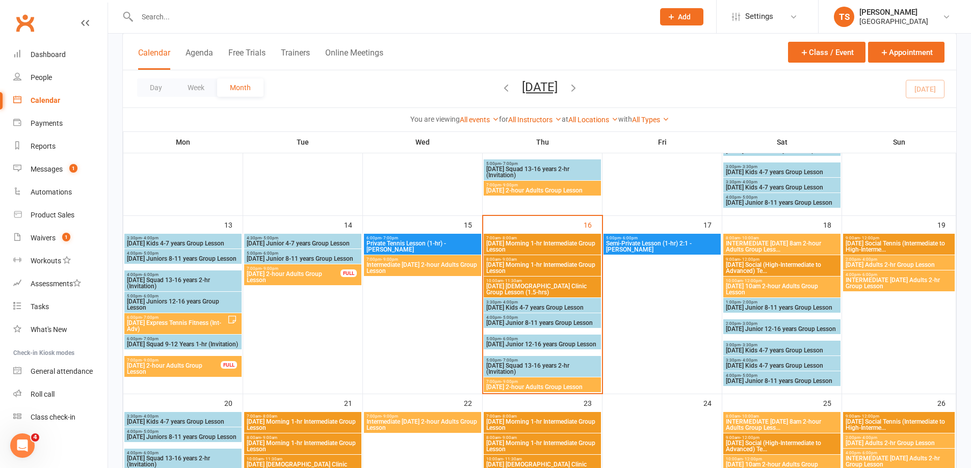
click at [528, 262] on span "Thursday Morning 1-hr Intermediate Group Lesson" at bounding box center [542, 268] width 113 height 12
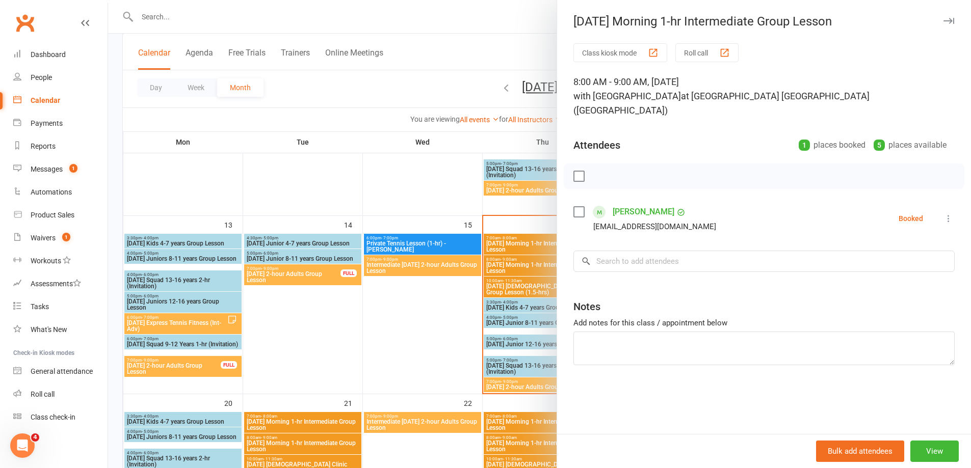
drag, startPoint x: 429, startPoint y: 334, endPoint x: 424, endPoint y: 326, distance: 9.1
click at [428, 333] on div at bounding box center [539, 234] width 863 height 468
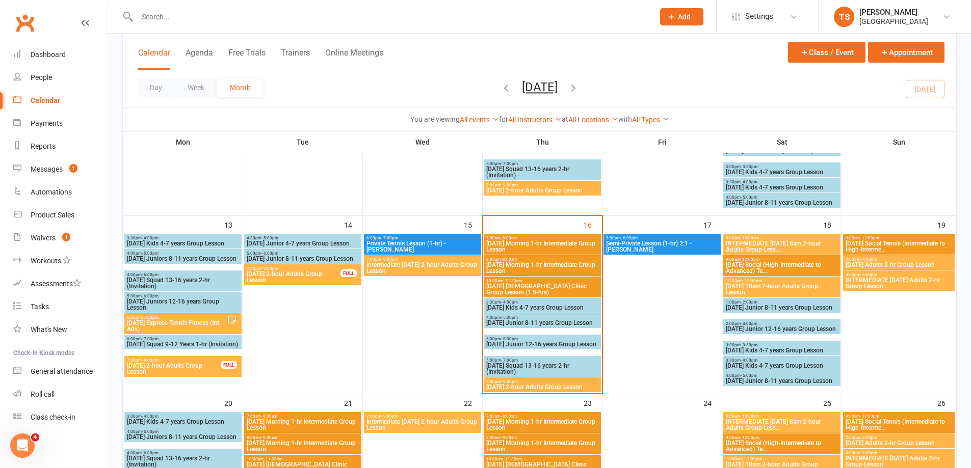
click at [172, 15] on input "text" at bounding box center [390, 17] width 513 height 14
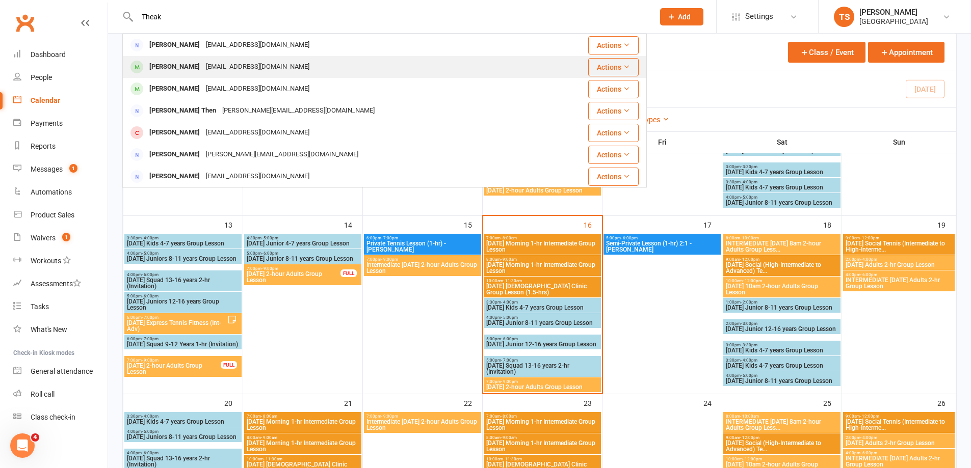
type input "Theak"
click at [215, 67] on div "[EMAIL_ADDRESS][DOMAIN_NAME]" at bounding box center [258, 67] width 110 height 15
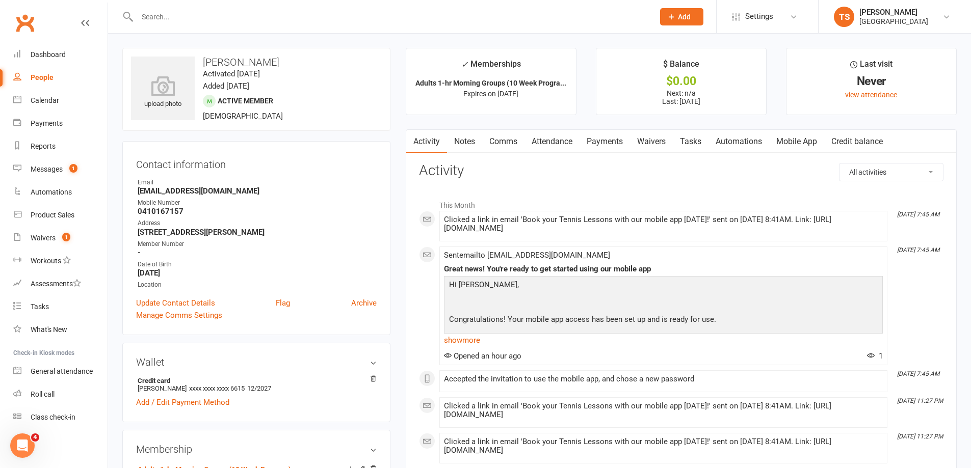
click at [656, 142] on link "Waivers" at bounding box center [651, 141] width 43 height 23
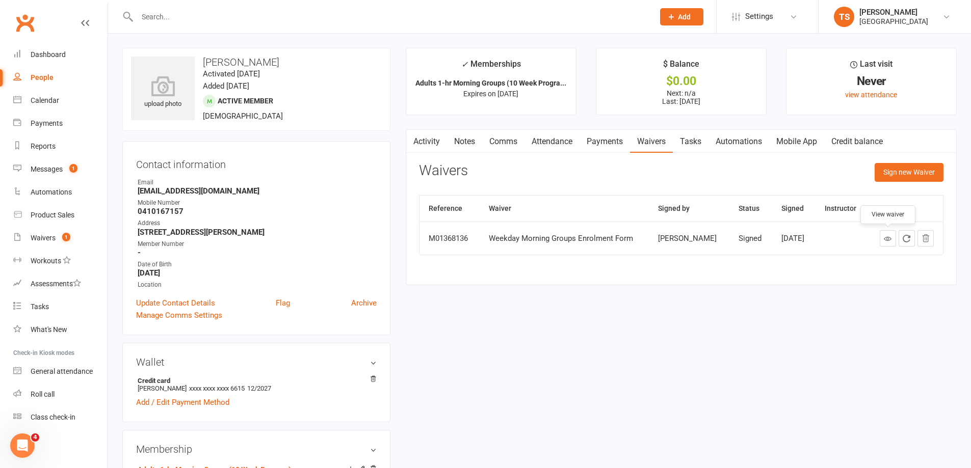
click at [885, 239] on icon at bounding box center [888, 239] width 8 height 8
click at [51, 101] on div "Calendar" at bounding box center [45, 100] width 29 height 8
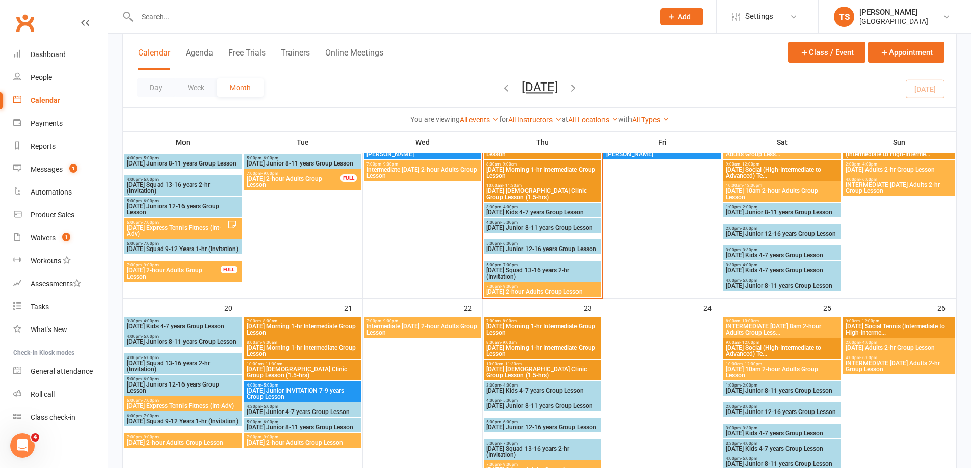
scroll to position [510, 0]
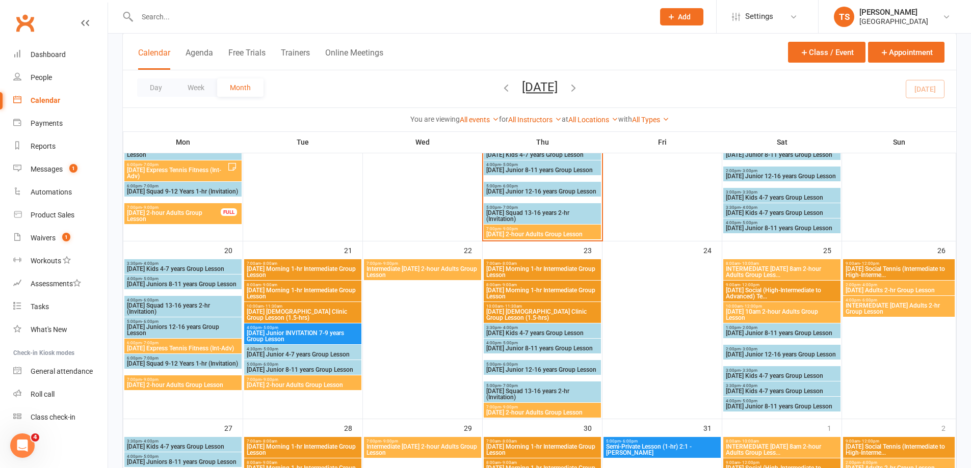
click at [516, 289] on span "Thursday Morning 1-hr Intermediate Group Lesson" at bounding box center [542, 293] width 113 height 12
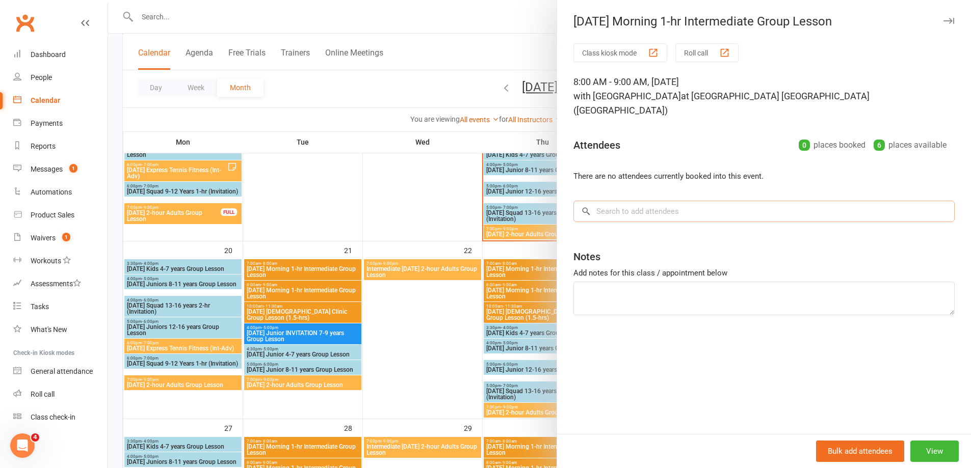
click at [603, 208] on input "search" at bounding box center [763, 211] width 381 height 21
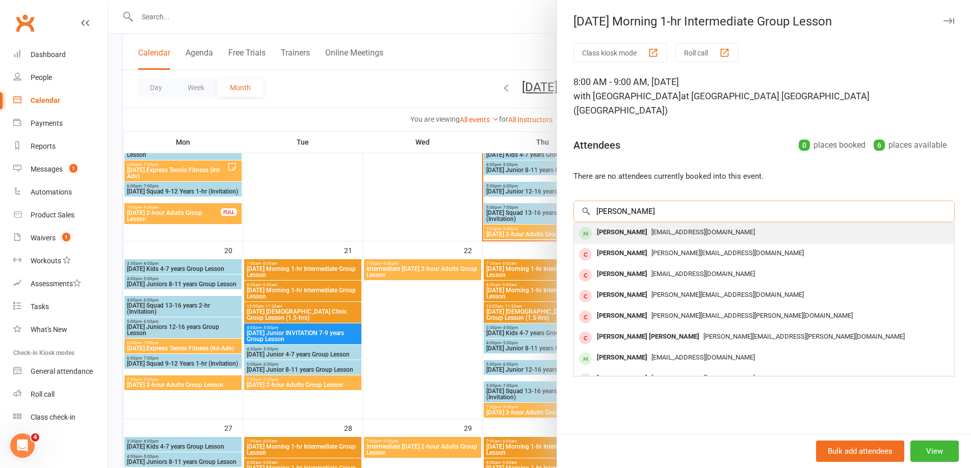
type input "[PERSON_NAME]"
click at [606, 234] on div "[PERSON_NAME]" at bounding box center [622, 232] width 59 height 15
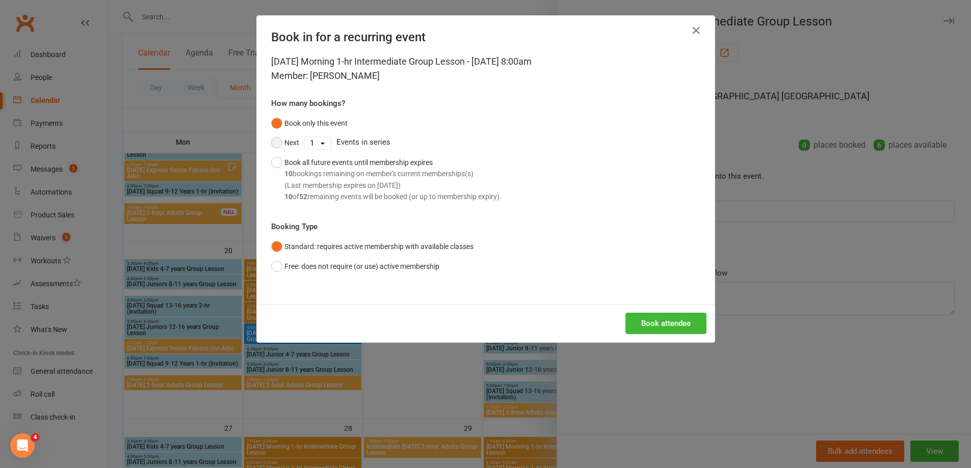
click at [276, 142] on button "Next" at bounding box center [285, 142] width 28 height 19
click at [321, 145] on select "1 2 3 4 5 6 7 8 9 10 11 12 13 14 15 16 17 18 19 20 21 22 23 24 25 26 27 28 29 3…" at bounding box center [318, 143] width 26 height 12
select select "8"
click at [305, 137] on select "1 2 3 4 5 6 7 8 9 10 11 12 13 14 15 16 17 18 19 20 21 22 23 24 25 26 27 28 29 3…" at bounding box center [318, 143] width 26 height 12
click at [655, 328] on button "Book attendee" at bounding box center [665, 323] width 81 height 21
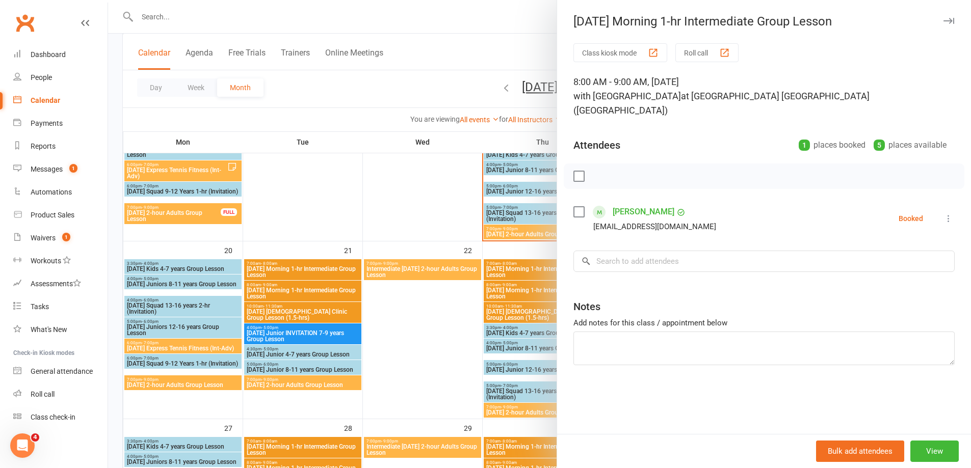
click at [413, 336] on div at bounding box center [539, 234] width 863 height 468
